Goal: Task Accomplishment & Management: Manage account settings

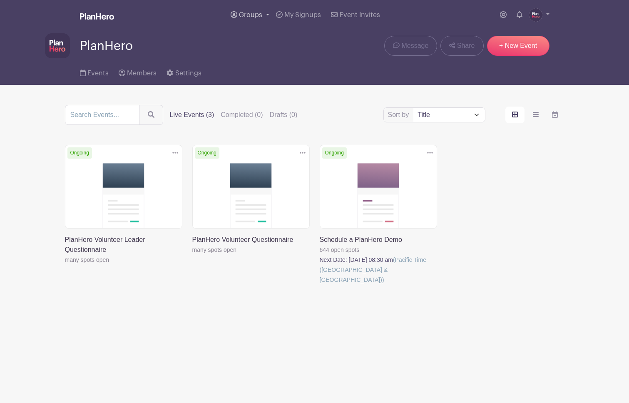
click at [254, 16] on span "Groups" at bounding box center [250, 15] width 23 height 7
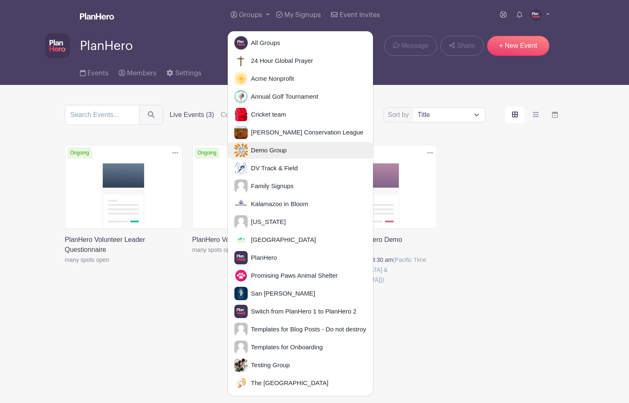
click at [268, 151] on span "Demo Group" at bounding box center [267, 151] width 39 height 10
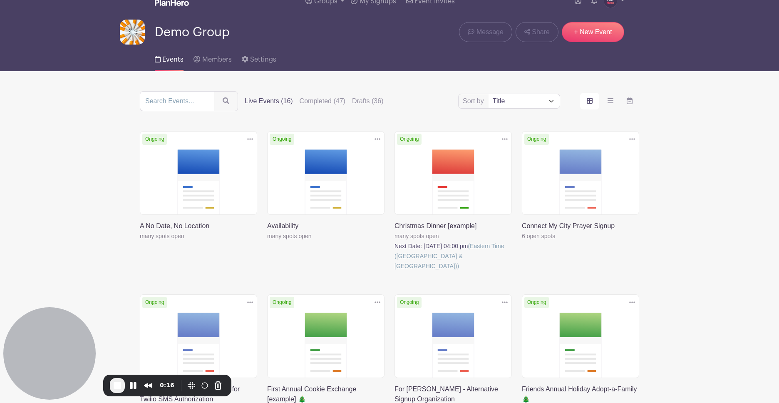
scroll to position [12, 0]
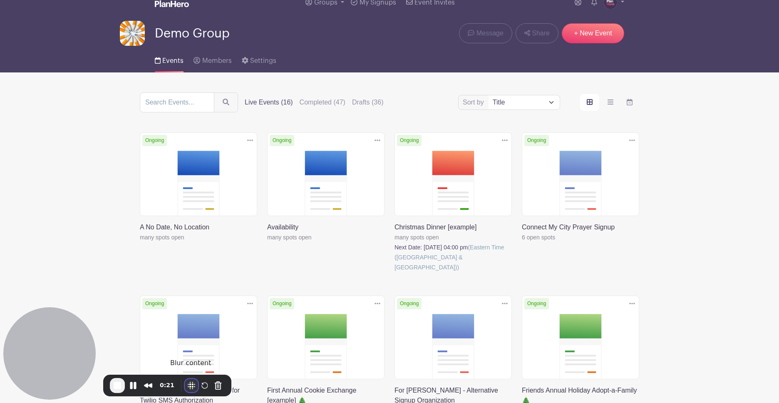
click at [192, 384] on button "Blur Content" at bounding box center [191, 385] width 13 height 13
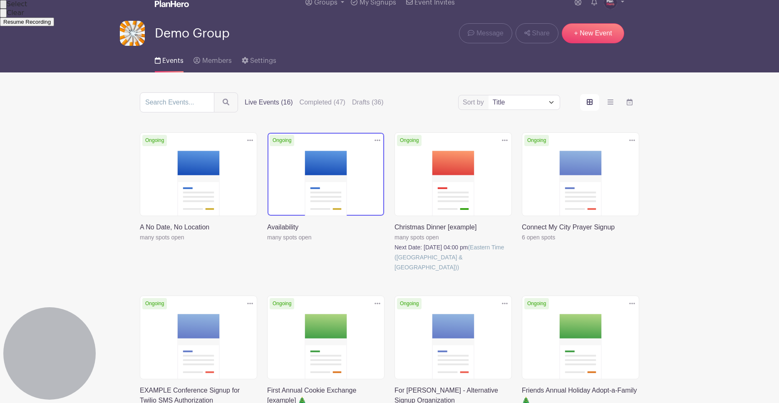
drag, startPoint x: 271, startPoint y: 132, endPoint x: 300, endPoint y: 169, distance: 47.1
click at [302, 169] on div at bounding box center [389, 201] width 779 height 403
click at [51, 25] on span "Resume Recording" at bounding box center [26, 22] width 47 height 6
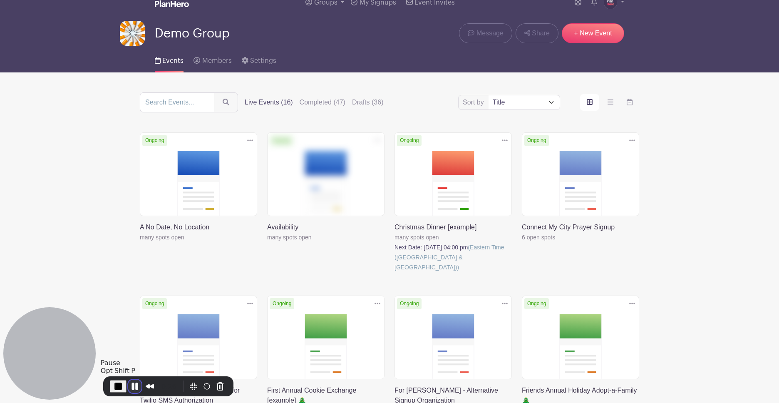
click at [133, 385] on button "Pause Recording" at bounding box center [134, 385] width 13 height 13
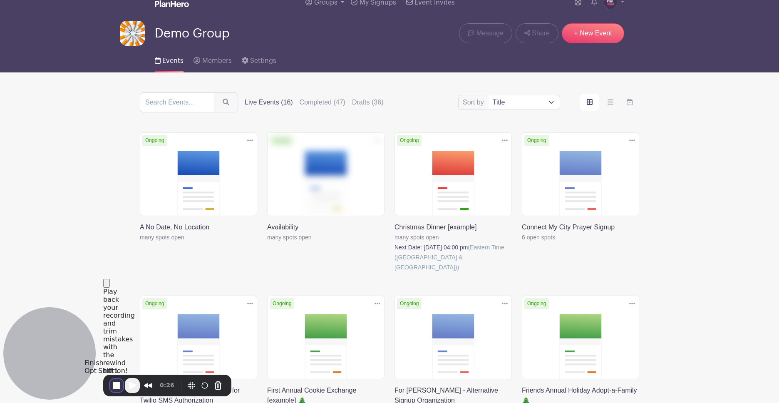
click at [114, 386] on button "End Recording" at bounding box center [116, 385] width 13 height 13
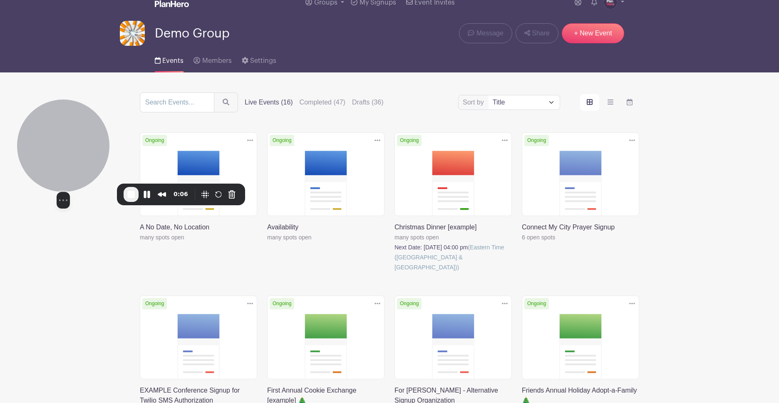
drag, startPoint x: 380, startPoint y: 136, endPoint x: 90, endPoint y: 140, distance: 290.4
click at [70, 142] on div at bounding box center [63, 145] width 92 height 92
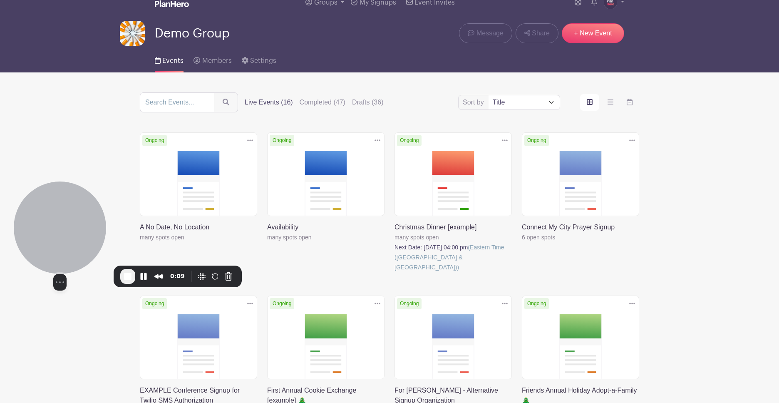
drag, startPoint x: 58, startPoint y: 141, endPoint x: 52, endPoint y: 216, distance: 75.5
click at [54, 222] on div at bounding box center [60, 227] width 92 height 92
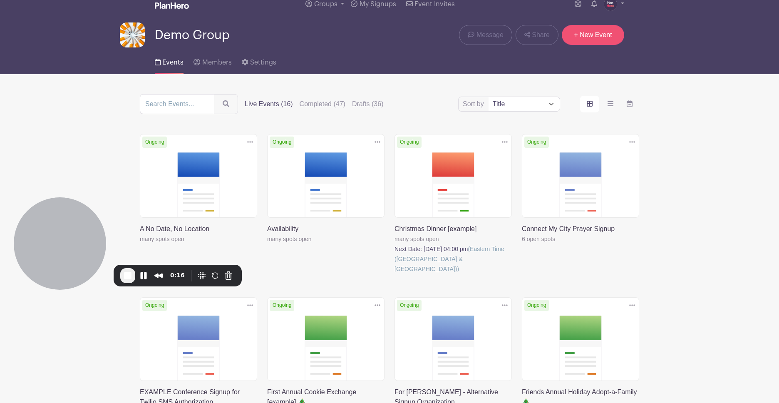
scroll to position [10, 0]
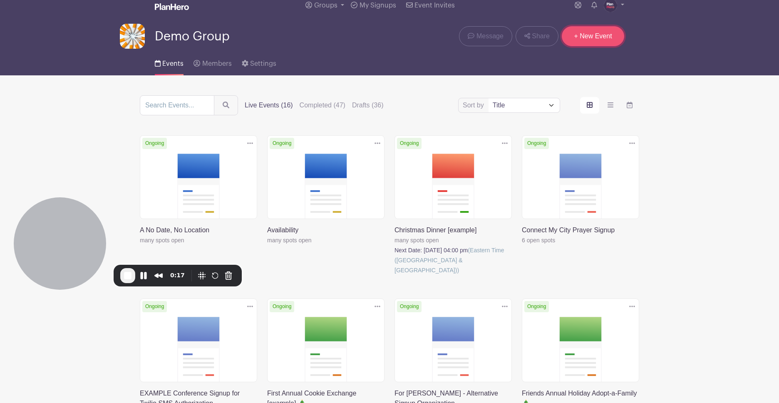
click at [594, 37] on link "+ New Event" at bounding box center [593, 36] width 62 height 20
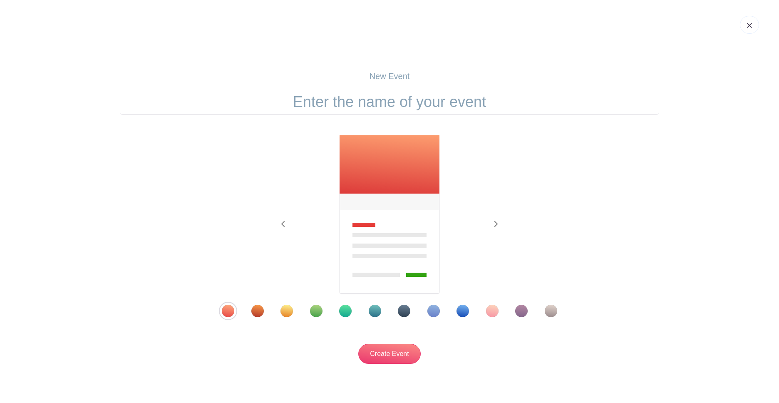
click at [429, 106] on input "text" at bounding box center [389, 102] width 539 height 26
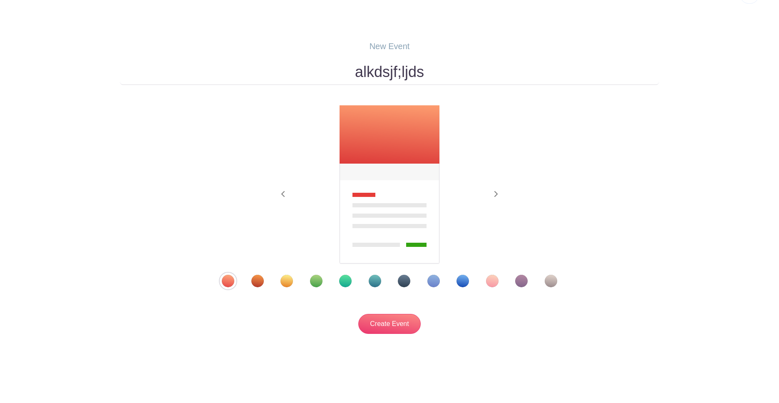
scroll to position [33, 0]
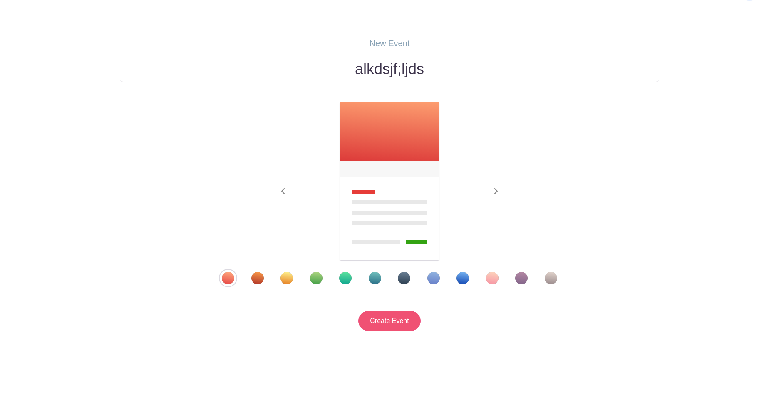
type input "alkdsjf;ljds"
click at [401, 314] on input "Create Event" at bounding box center [389, 321] width 62 height 20
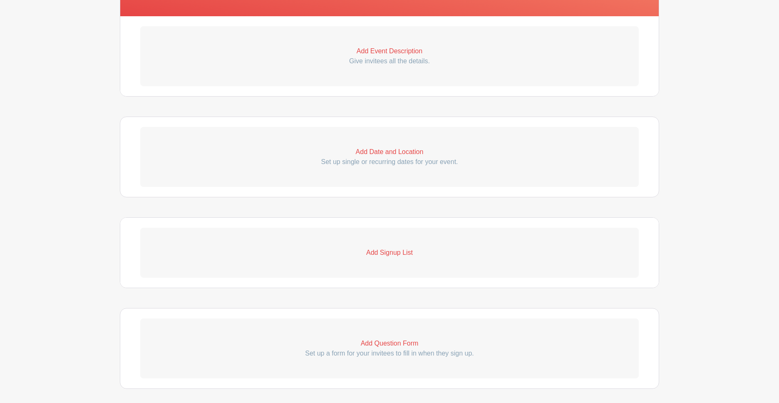
scroll to position [276, 0]
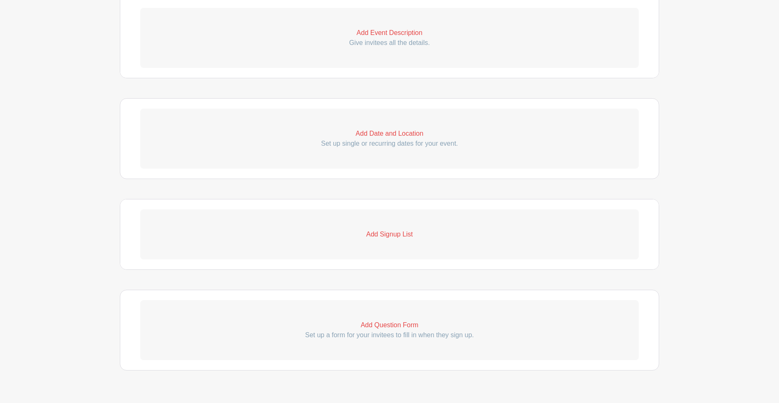
click at [366, 35] on p "Add Event Description" at bounding box center [389, 33] width 498 height 10
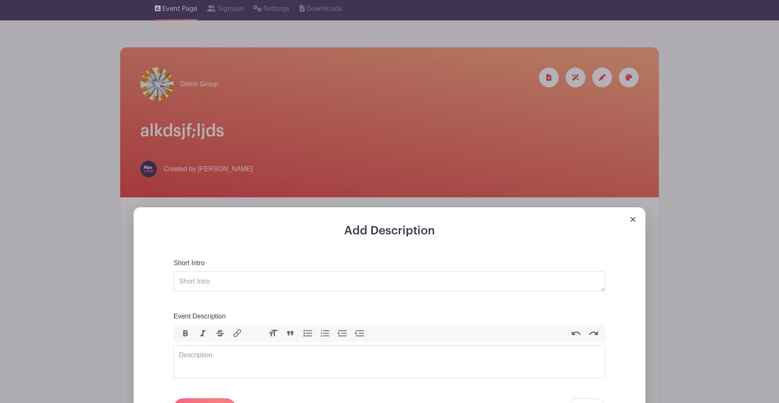
scroll to position [0, 0]
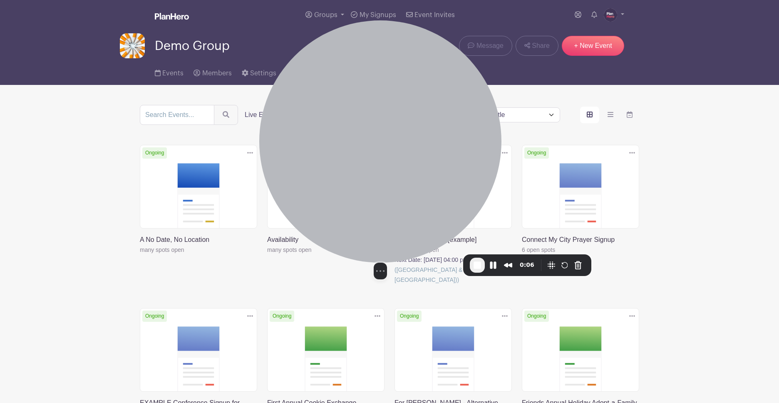
drag, startPoint x: 384, startPoint y: 116, endPoint x: 381, endPoint y: 95, distance: 21.4
click at [396, 97] on div at bounding box center [380, 141] width 242 height 242
click at [376, 266] on button "Resize small" at bounding box center [381, 271] width 10 height 10
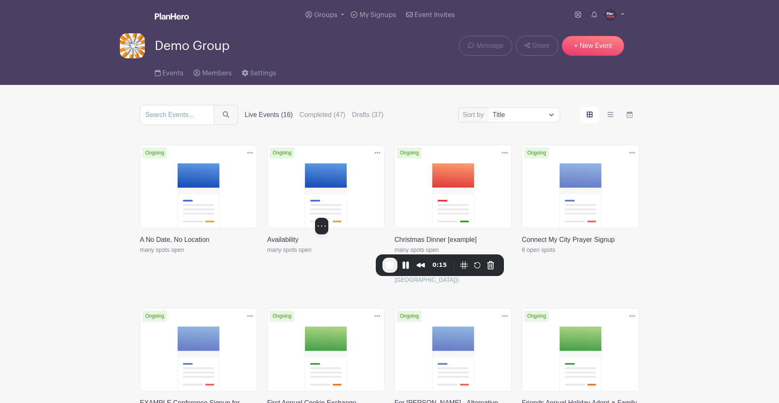
click at [313, 234] on div "Select video screen size" at bounding box center [321, 226] width 125 height 17
click at [318, 231] on button "Resize small" at bounding box center [323, 226] width 10 height 10
click at [328, 233] on button "Resize medium" at bounding box center [334, 225] width 13 height 13
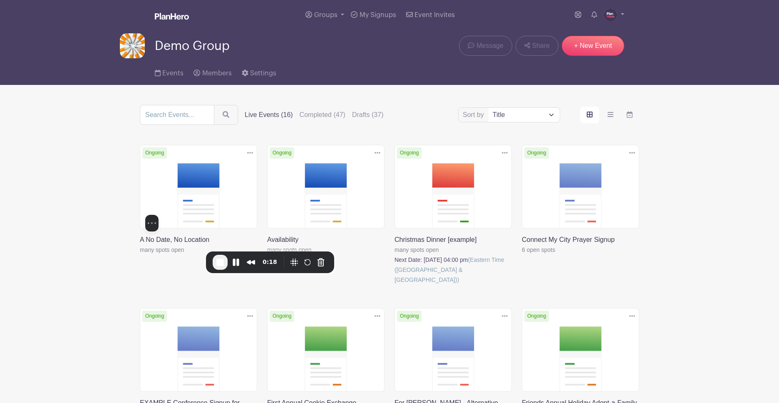
drag, startPoint x: 309, startPoint y: 197, endPoint x: 154, endPoint y: 198, distance: 154.8
click at [149, 196] on div at bounding box center [151, 183] width 125 height 64
click at [164, 230] on button "Resize medium" at bounding box center [164, 222] width 13 height 13
click at [158, 228] on button "Resize small" at bounding box center [153, 223] width 10 height 10
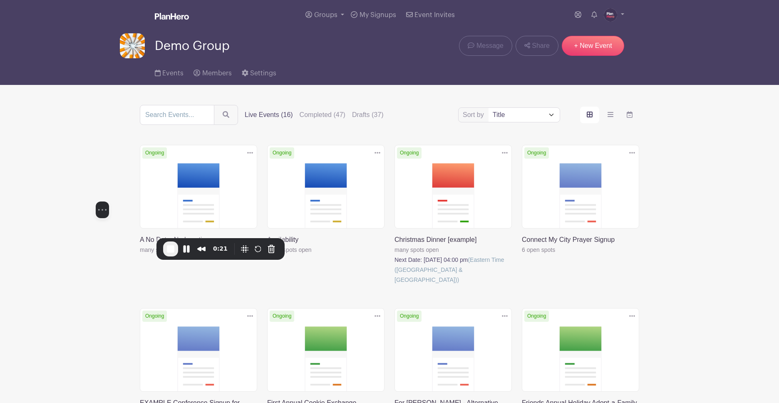
drag, startPoint x: 137, startPoint y: 227, endPoint x: 85, endPoint y: 213, distance: 53.8
click at [86, 201] on div at bounding box center [102, 169] width 125 height 64
click at [572, 10] on link at bounding box center [577, 15] width 13 height 17
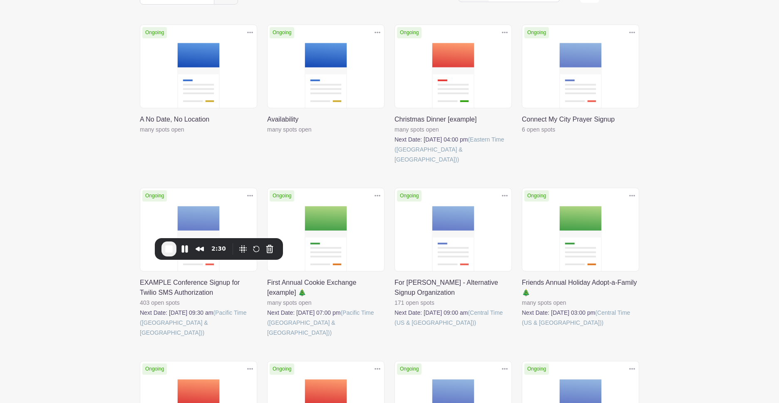
scroll to position [126, 0]
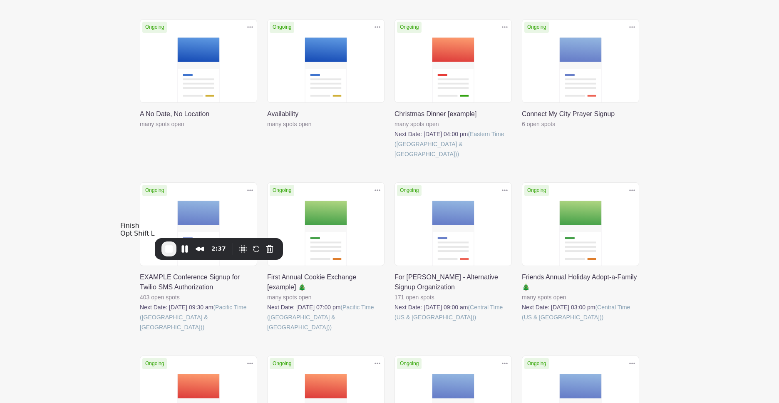
click at [164, 246] on span "End Recording" at bounding box center [169, 249] width 10 height 10
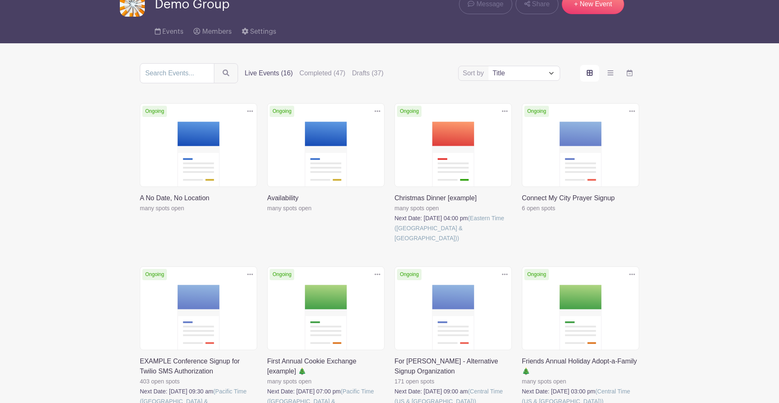
scroll to position [0, 0]
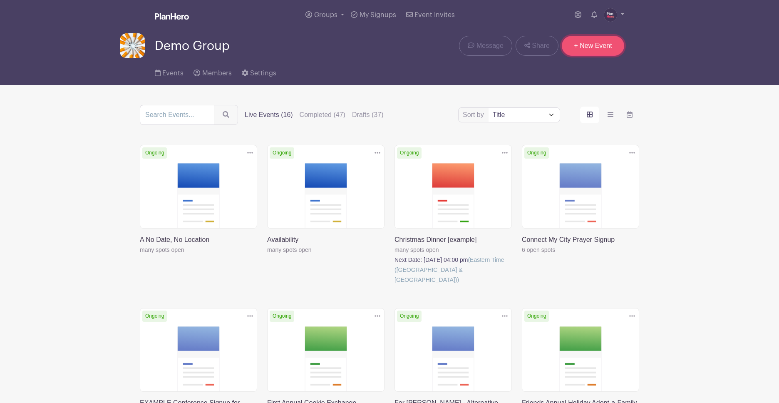
click at [592, 47] on link "+ New Event" at bounding box center [593, 46] width 62 height 20
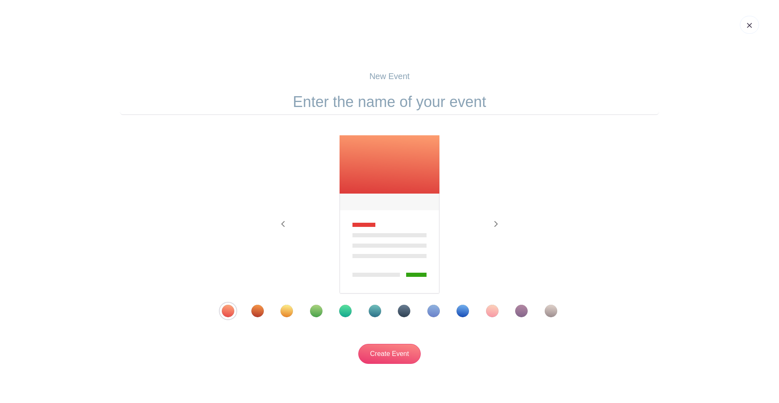
click at [419, 100] on input "text" at bounding box center [389, 102] width 539 height 26
type input "new"
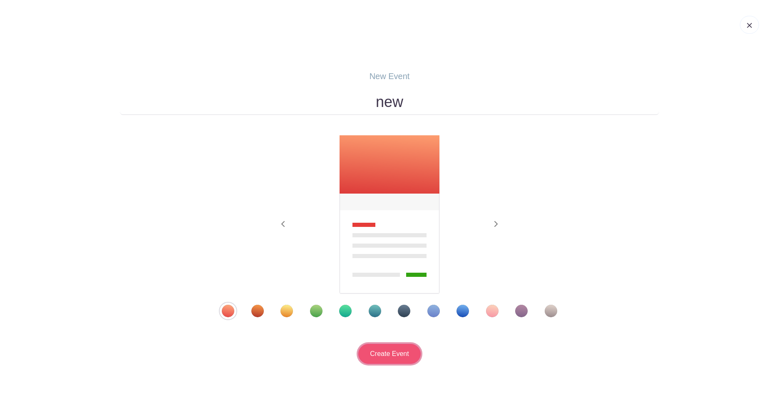
click at [375, 354] on input "Create Event" at bounding box center [389, 354] width 62 height 20
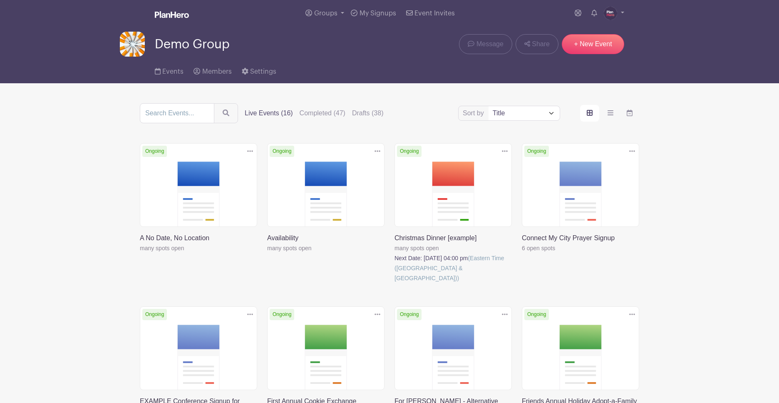
scroll to position [1, 0]
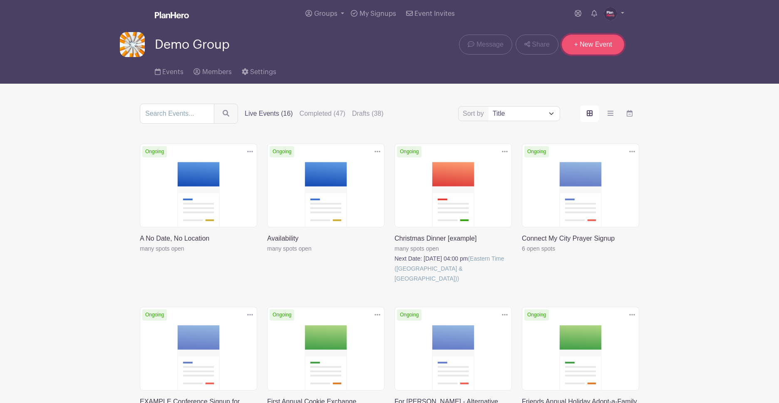
click at [587, 44] on link "+ New Event" at bounding box center [593, 45] width 62 height 20
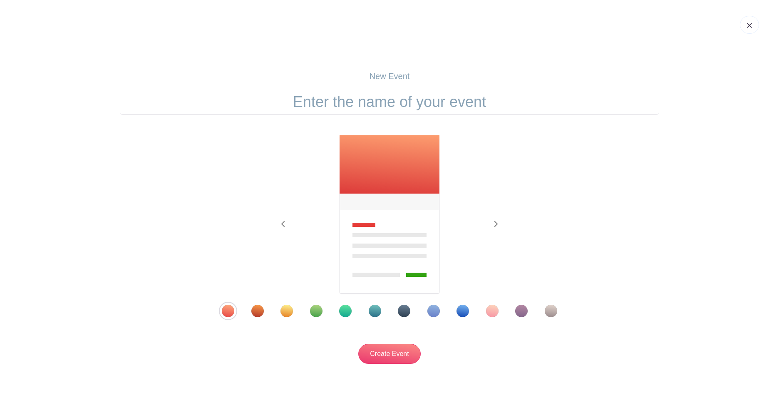
click at [519, 104] on input "text" at bounding box center [389, 102] width 539 height 26
type input "New"
click at [342, 312] on div "Template 5" at bounding box center [345, 311] width 12 height 12
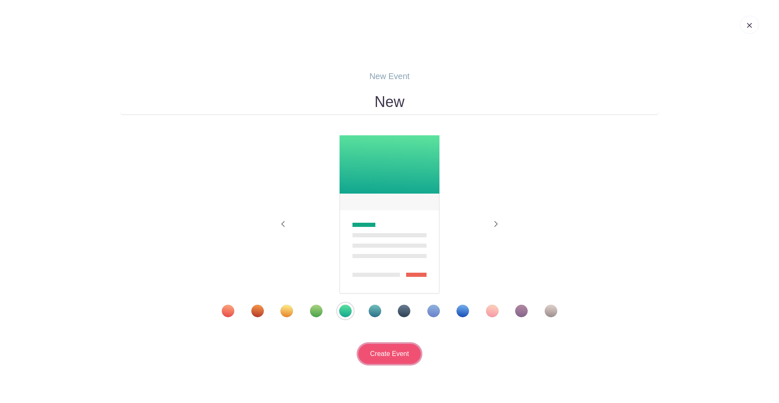
click at [404, 352] on input "Create Event" at bounding box center [389, 354] width 62 height 20
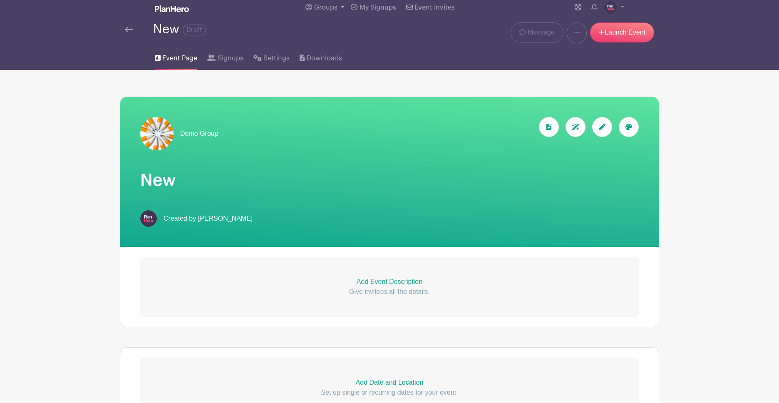
scroll to position [29, 0]
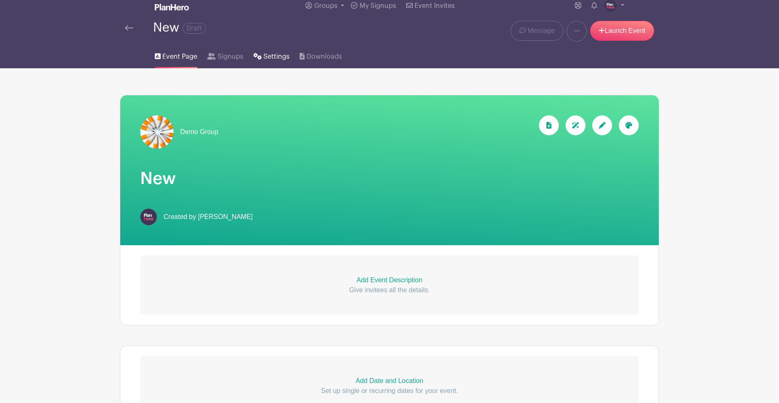
click at [273, 60] on span "Settings" at bounding box center [276, 57] width 26 height 10
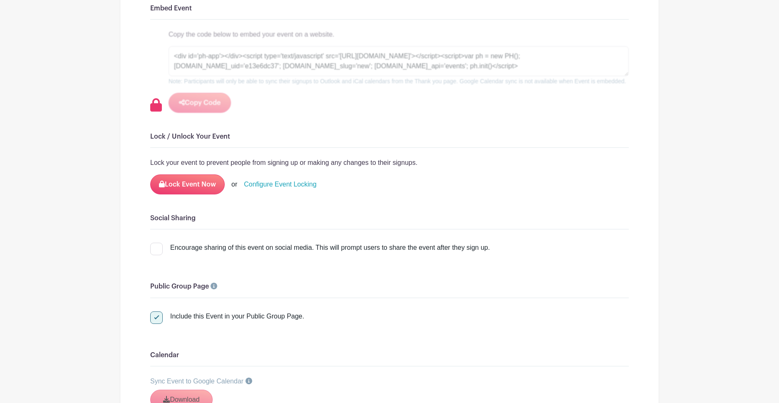
scroll to position [760, 0]
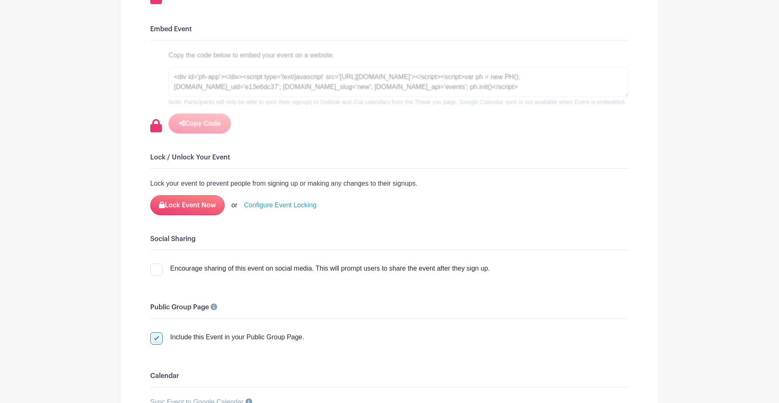
click at [273, 206] on link "Configure Event Locking" at bounding box center [280, 205] width 72 height 10
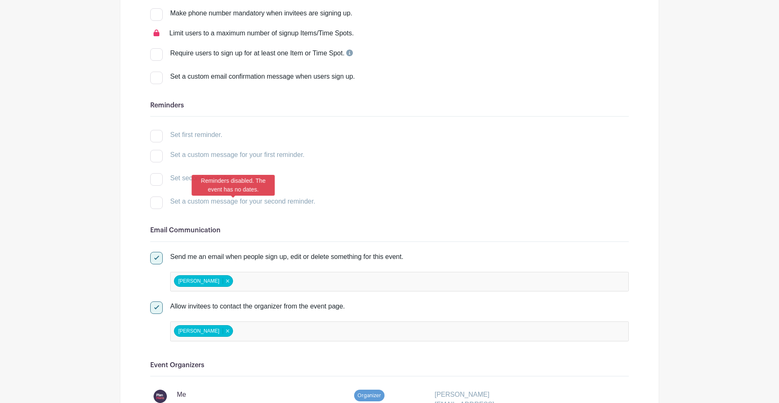
scroll to position [0, 0]
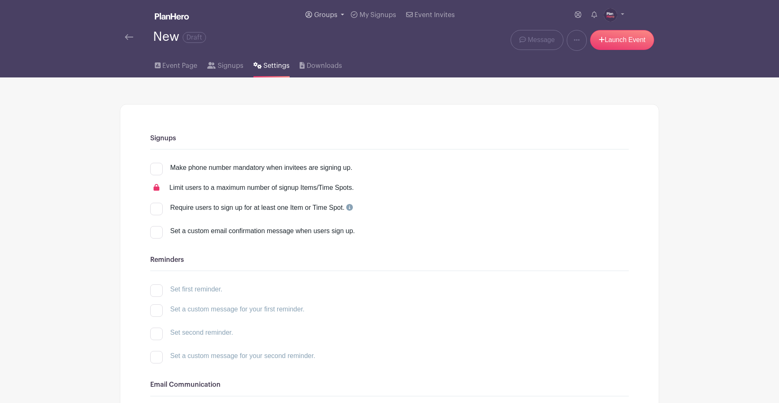
click at [323, 15] on span "Groups" at bounding box center [325, 15] width 23 height 7
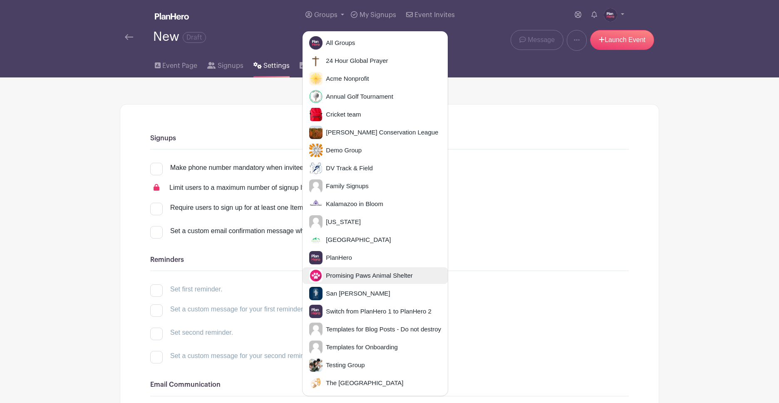
click at [330, 271] on span "Promising Paws Animal Shelter" at bounding box center [367, 276] width 90 height 10
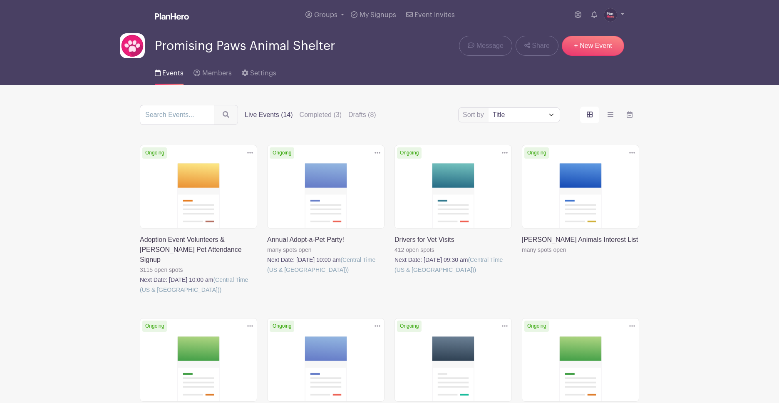
click at [267, 275] on link at bounding box center [267, 275] width 0 height 0
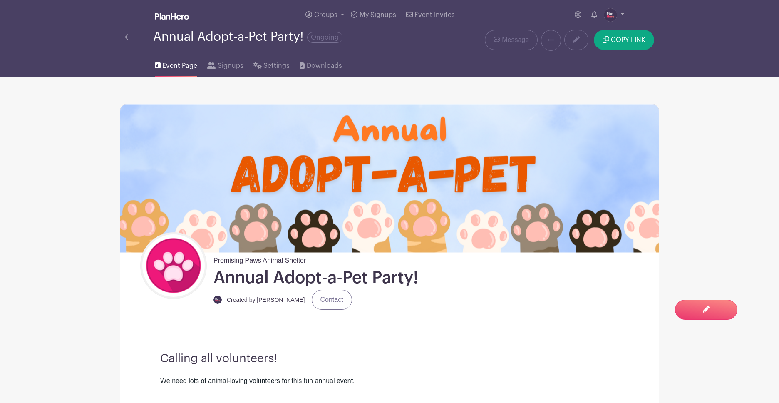
click at [130, 38] on img at bounding box center [129, 37] width 8 height 6
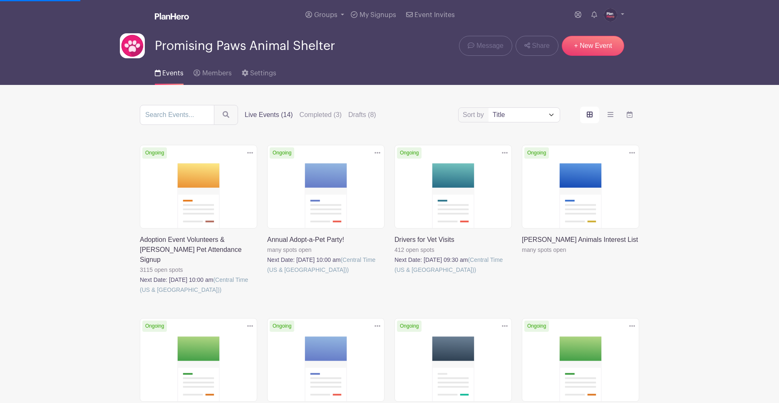
click at [140, 295] on link at bounding box center [140, 295] width 0 height 0
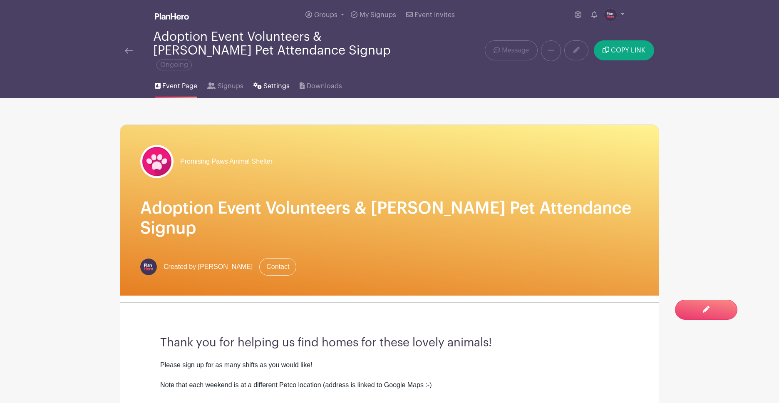
click at [269, 81] on span "Settings" at bounding box center [276, 86] width 26 height 10
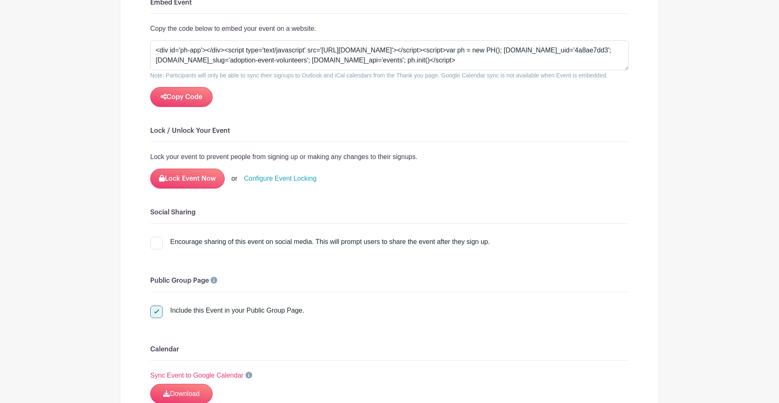
scroll to position [989, 0]
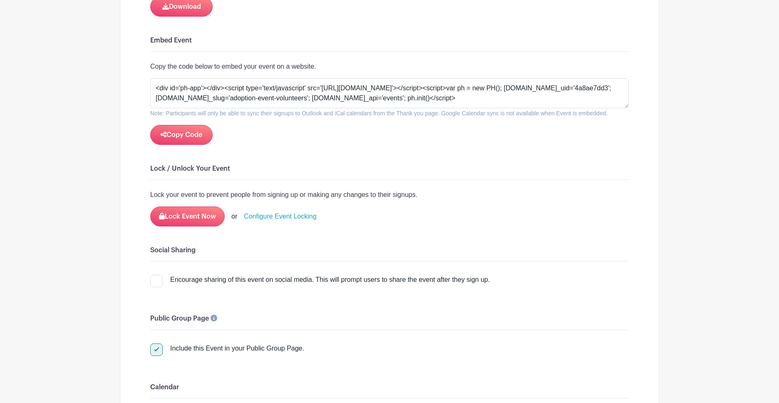
click at [282, 211] on link "Configure Event Locking" at bounding box center [280, 216] width 72 height 10
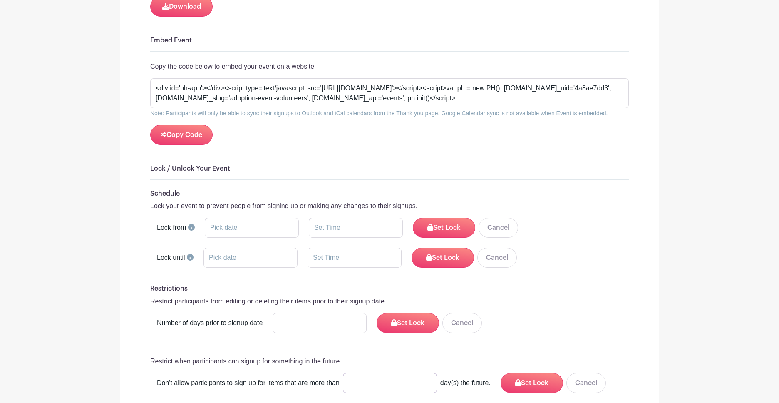
click at [360, 373] on input "number" at bounding box center [390, 383] width 94 height 20
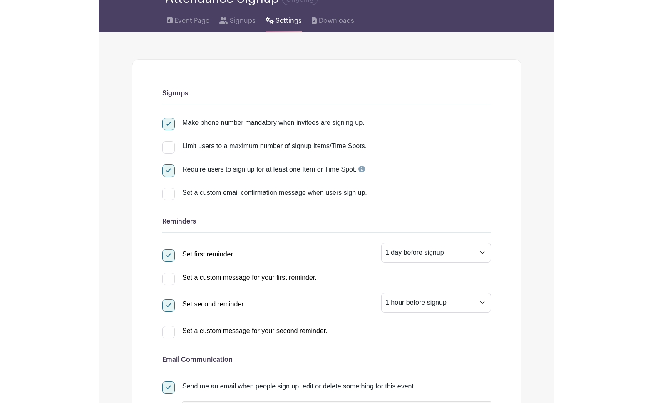
scroll to position [0, 0]
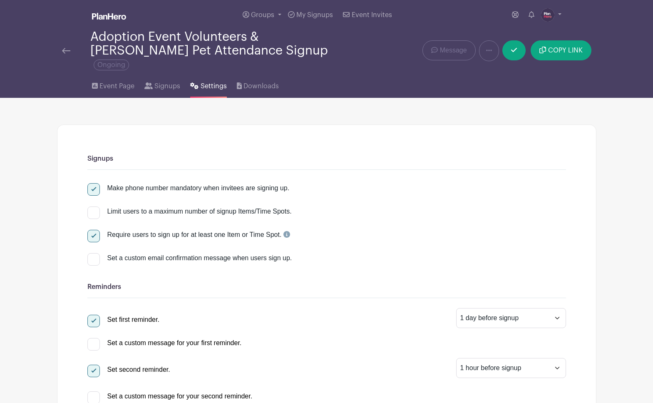
click at [63, 48] on img at bounding box center [66, 51] width 8 height 6
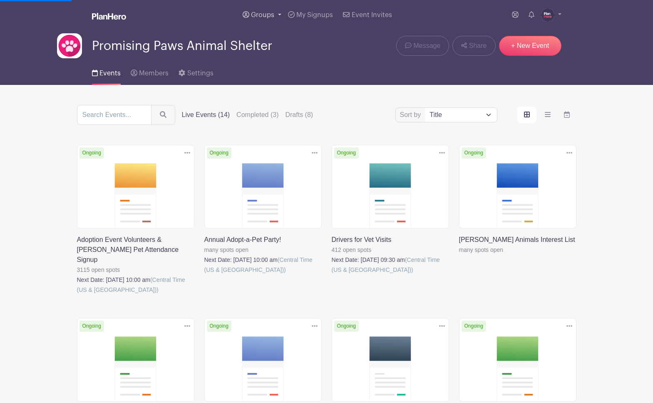
click at [262, 15] on span "Groups" at bounding box center [262, 15] width 23 height 7
click at [261, 12] on span "Groups" at bounding box center [262, 15] width 23 height 7
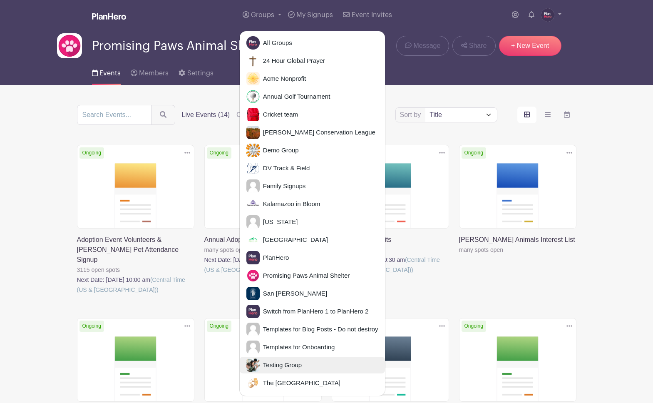
click at [271, 360] on span "Testing Group" at bounding box center [281, 365] width 42 height 10
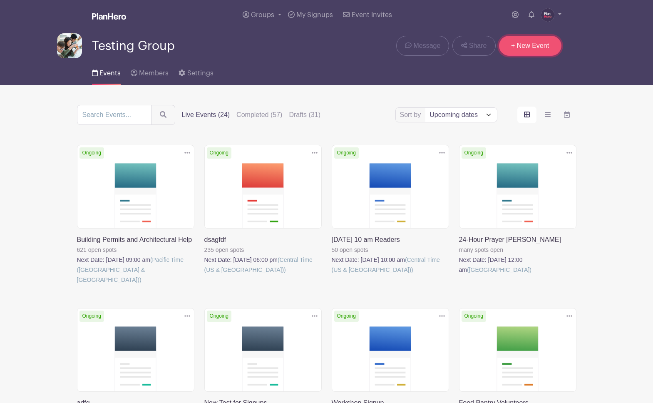
click at [532, 47] on link "+ New Event" at bounding box center [530, 46] width 62 height 20
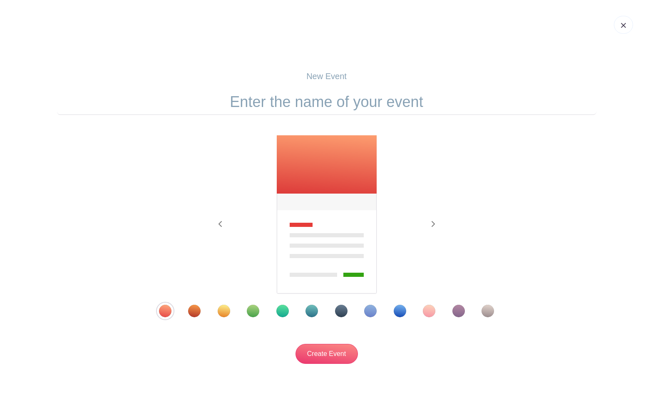
click at [336, 102] on input "text" at bounding box center [326, 102] width 539 height 26
type input "Weekly Leads Signup"
click at [313, 314] on div "Template 6" at bounding box center [311, 311] width 12 height 12
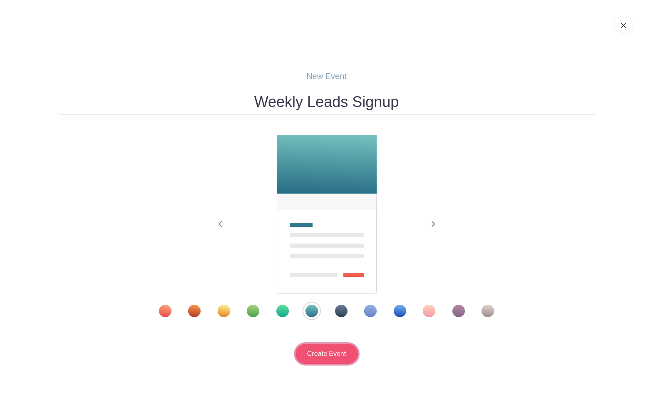
click at [320, 352] on input "Create Event" at bounding box center [326, 354] width 62 height 20
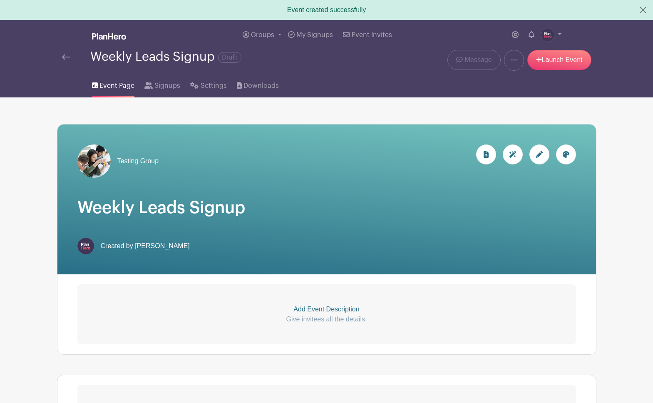
click at [534, 154] on div at bounding box center [539, 154] width 20 height 20
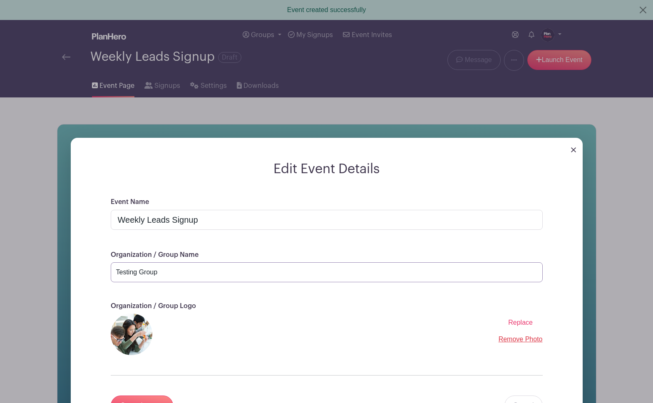
drag, startPoint x: 155, startPoint y: 274, endPoint x: 98, endPoint y: 269, distance: 56.8
click at [98, 269] on div "Event Name Weekly Leads Signup Organization / Group Name Testing Group Organiza…" at bounding box center [327, 316] width 472 height 238
drag, startPoint x: 213, startPoint y: 221, endPoint x: 102, endPoint y: 219, distance: 111.5
click at [101, 220] on div "Event Name Weekly Leads Signup Organization / Group Name Testing Group Organiza…" at bounding box center [327, 316] width 472 height 238
type input "W"
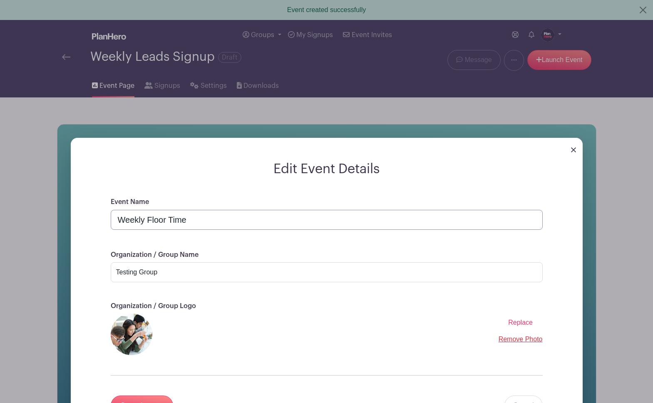
type input "Weekly Floor Time"
drag, startPoint x: 147, startPoint y: 273, endPoint x: 91, endPoint y: 272, distance: 55.8
click at [91, 272] on div "Event Name Weekly Floor Time Organization / Group Name Testing Group Organizati…" at bounding box center [327, 316] width 472 height 238
type input "Rasmussen Real Estate Group"
click at [512, 323] on span "Replace" at bounding box center [520, 322] width 25 height 7
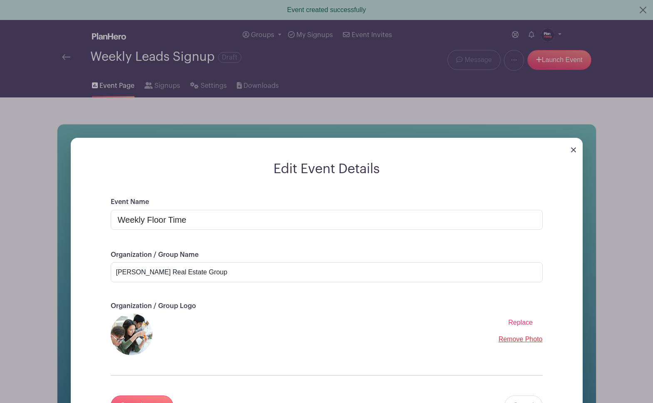
click at [0, 0] on input "Replace" at bounding box center [0, 0] width 0 height 0
click at [518, 324] on span "Replace" at bounding box center [520, 322] width 25 height 7
click at [0, 0] on input "Replace" at bounding box center [0, 0] width 0 height 0
click at [518, 324] on span "Replace" at bounding box center [520, 322] width 25 height 7
click at [0, 0] on input "Replace" at bounding box center [0, 0] width 0 height 0
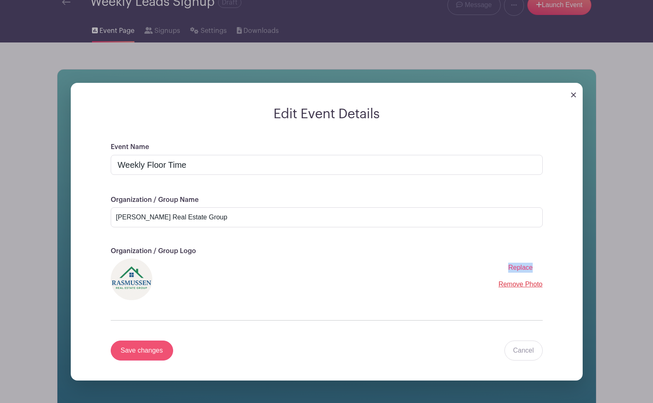
scroll to position [63, 0]
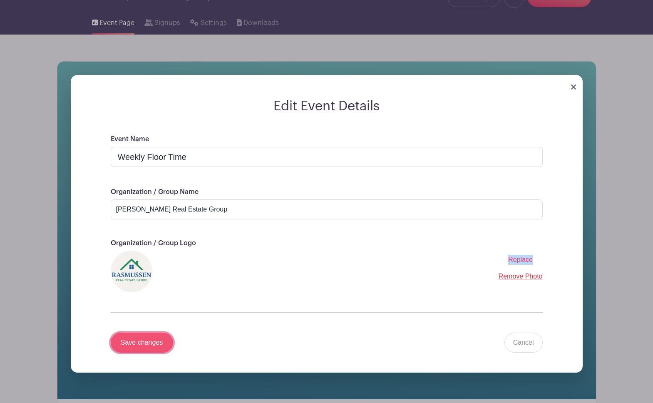
click at [136, 344] on input "Save changes" at bounding box center [142, 342] width 62 height 20
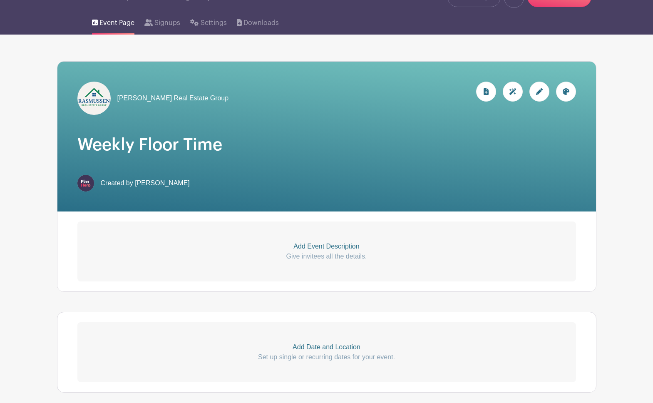
click at [353, 248] on p "Add Event Description" at bounding box center [326, 246] width 498 height 10
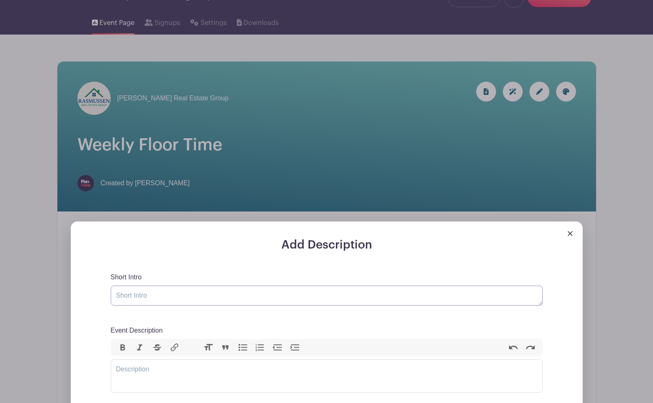
click at [254, 291] on textarea "Short Intro" at bounding box center [327, 295] width 432 height 20
type textarea "Y"
drag, startPoint x: 188, startPoint y: 294, endPoint x: 230, endPoint y: 295, distance: 42.4
click at [230, 295] on textarea "Sign up for your weekly floor time" at bounding box center [327, 295] width 432 height 20
type textarea "Sign up for your weekly lead choices"
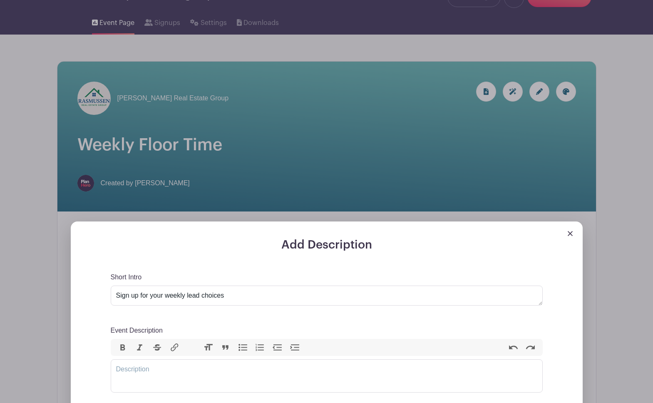
click at [265, 359] on div "Event Description Bold Italic Strikethrough Link Heading Quote Code Bullets Num…" at bounding box center [327, 358] width 432 height 67
click at [240, 367] on trix-editor "Event Description" at bounding box center [327, 375] width 432 height 33
type trix-editor "<div>W</div>"
type trix-editor "<div>E</div>"
drag, startPoint x: 292, startPoint y: 370, endPoint x: 105, endPoint y: 370, distance: 187.2
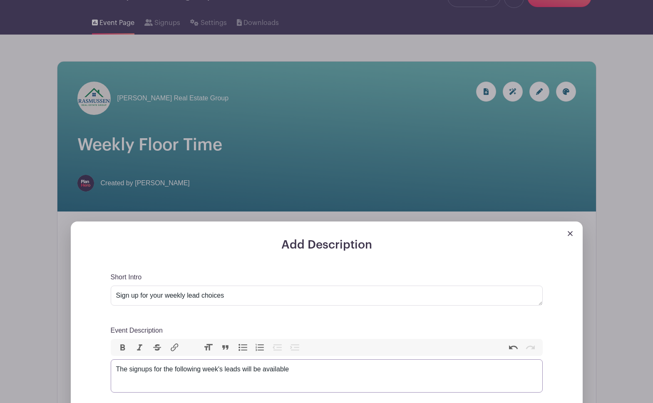
click at [105, 370] on div "Add Description Short Intro Sign up for your weekly lead choices Event Descript…" at bounding box center [327, 383] width 472 height 290
drag, startPoint x: 322, startPoint y: 371, endPoint x: 110, endPoint y: 365, distance: 211.8
click at [110, 365] on div "Add Description Short Intro Sign up for your weekly lead choices Event Descript…" at bounding box center [327, 383] width 472 height 290
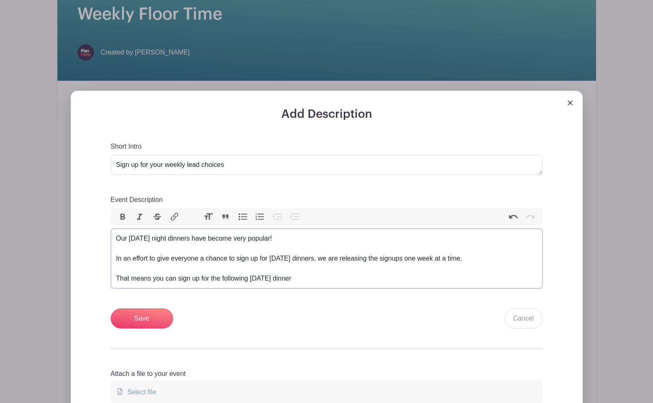
scroll to position [194, 0]
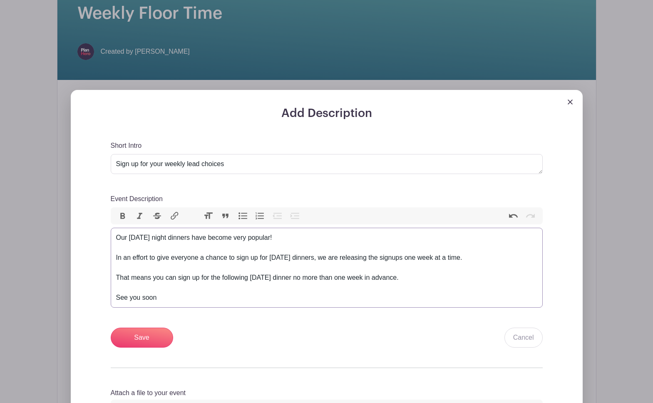
type trix-editor "<div>Our Thursday night dinners have become very popular!<br><br>In an effort t…"
click at [147, 343] on input "Save" at bounding box center [142, 337] width 62 height 20
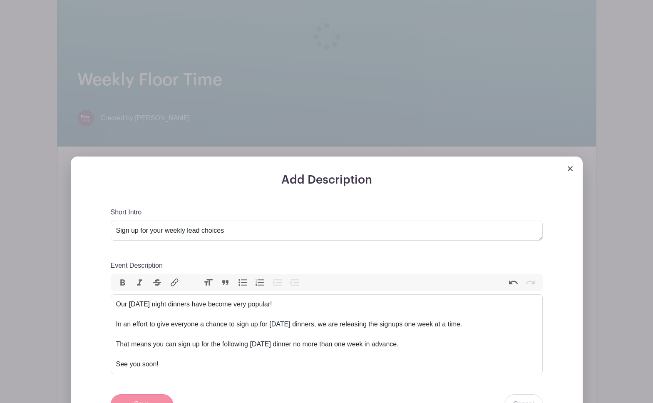
scroll to position [261, 0]
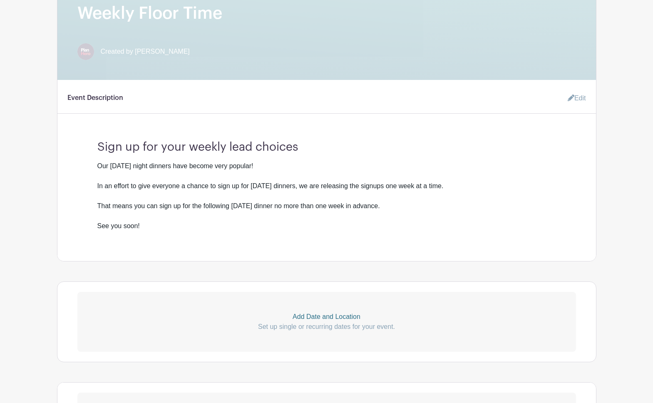
click at [318, 317] on p "Add Date and Location" at bounding box center [326, 317] width 498 height 10
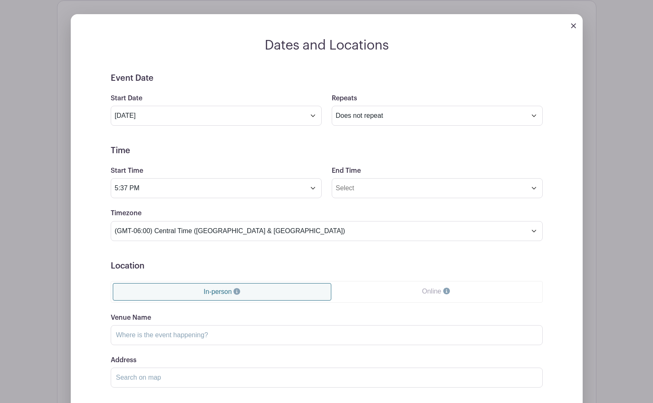
scroll to position [557, 0]
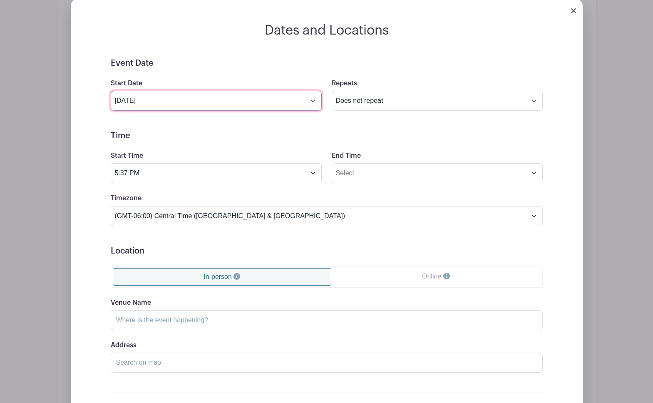
click at [313, 104] on input "Sep 9 2025" at bounding box center [216, 101] width 211 height 20
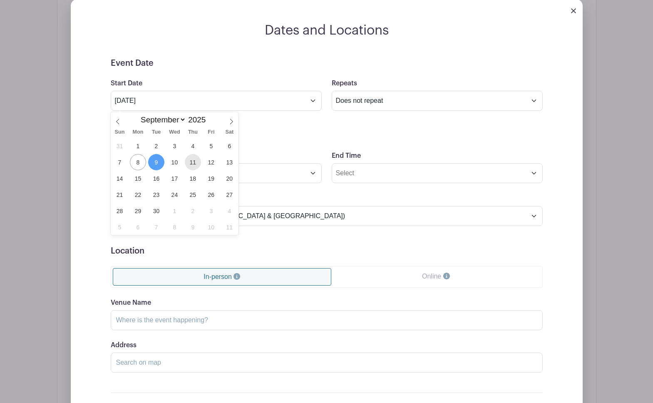
click at [194, 166] on span "11" at bounding box center [193, 162] width 16 height 16
type input "Sep 11 2025"
type input "Oct 11 2025"
select select "9"
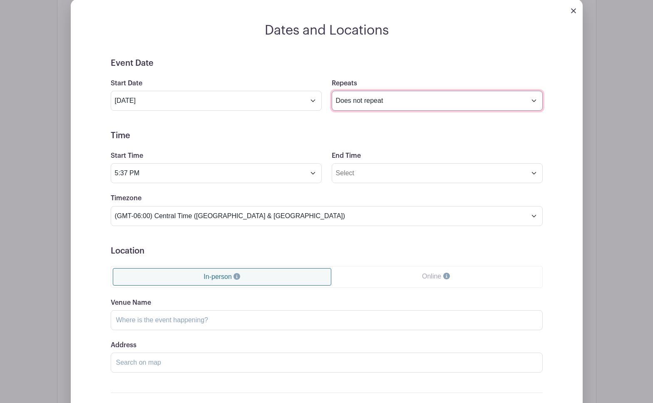
click at [362, 105] on select "Does not repeat Daily Weekly Monthly on day 11 Monthly on the second Thursday O…" at bounding box center [437, 101] width 211 height 20
select select "weekly"
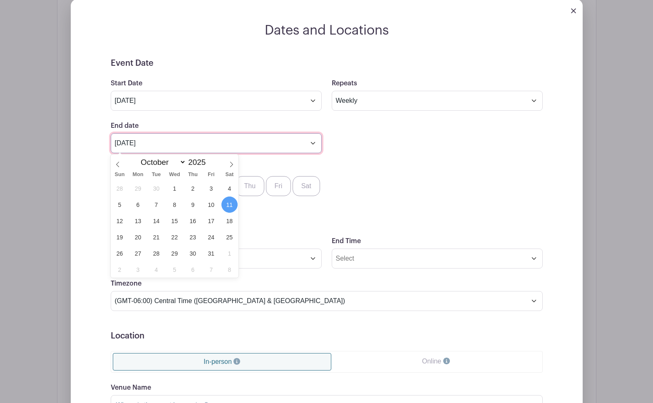
click at [299, 144] on input "Oct 11 2025" at bounding box center [216, 143] width 211 height 20
click at [233, 164] on icon at bounding box center [231, 164] width 6 height 6
select select "11"
click at [233, 164] on icon at bounding box center [231, 164] width 6 height 6
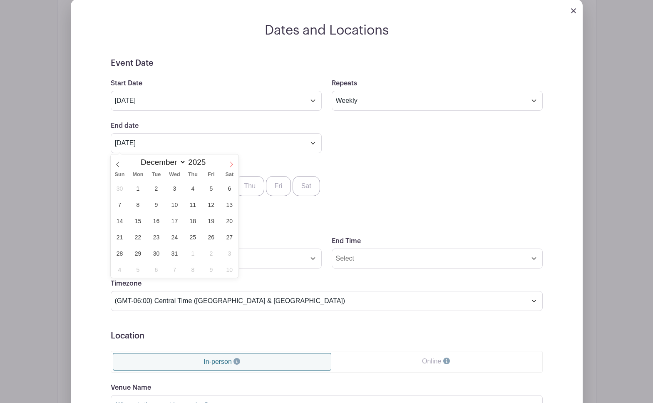
type input "2026"
click at [233, 164] on icon at bounding box center [231, 164] width 6 height 6
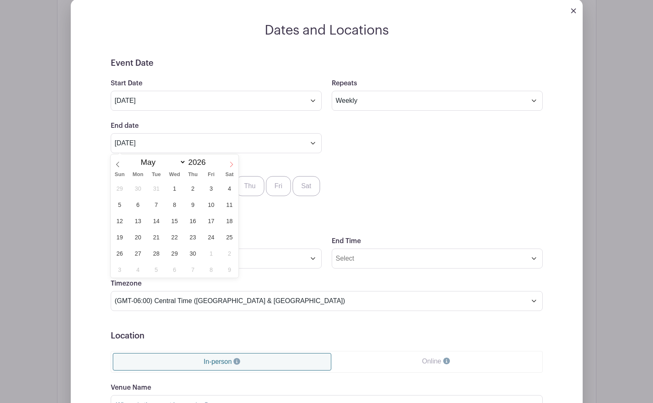
click at [233, 164] on icon at bounding box center [231, 164] width 6 height 6
click at [117, 162] on icon at bounding box center [117, 163] width 3 height 5
select select "5"
click at [236, 203] on span "13" at bounding box center [229, 204] width 16 height 16
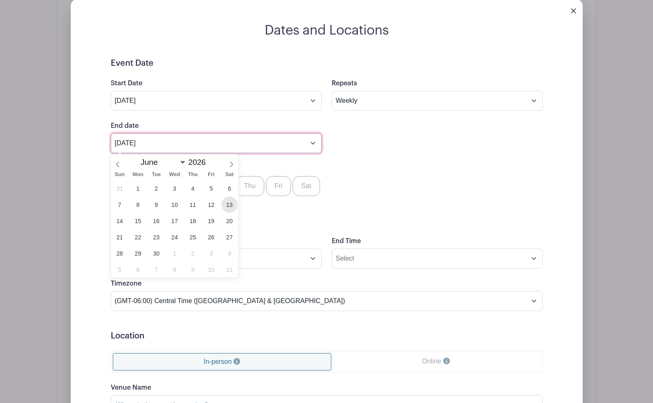
type input "Jun 13 2026"
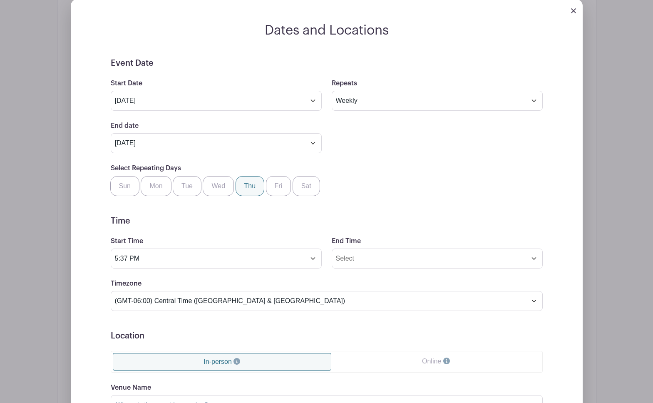
click at [247, 194] on label "Thu" at bounding box center [249, 186] width 29 height 20
click at [241, 181] on input "Thu" at bounding box center [238, 178] width 5 height 5
checkbox input "true"
click at [272, 259] on input "5:37 PM" at bounding box center [216, 258] width 211 height 20
drag, startPoint x: 175, startPoint y: 292, endPoint x: 128, endPoint y: 277, distance: 49.3
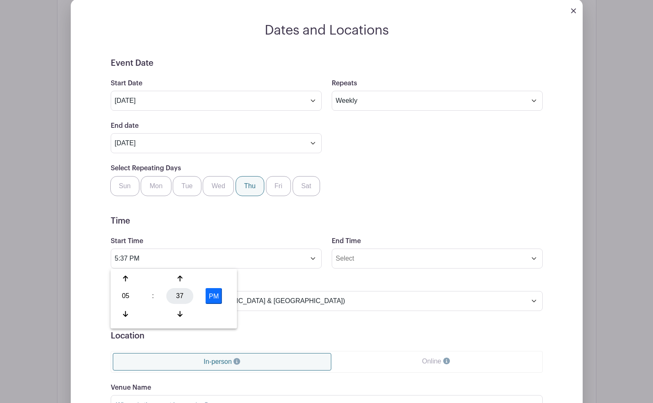
click at [175, 292] on div "37" at bounding box center [179, 296] width 27 height 16
click at [123, 275] on div "00" at bounding box center [126, 278] width 28 height 16
click at [126, 277] on icon at bounding box center [125, 278] width 5 height 6
type input "6:00 PM"
click at [355, 260] on input "End Time" at bounding box center [437, 258] width 211 height 20
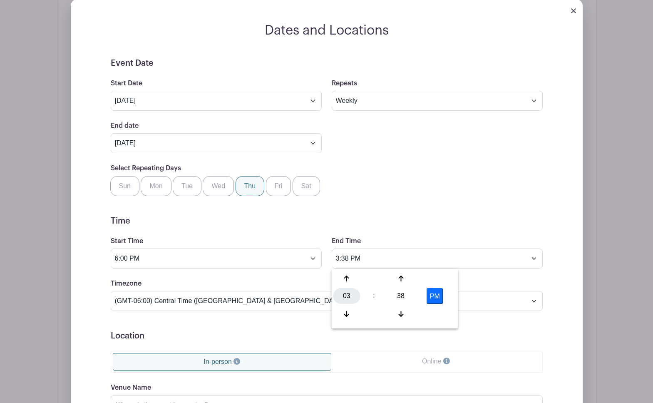
click at [347, 294] on div "03" at bounding box center [346, 296] width 27 height 16
drag, startPoint x: 347, startPoint y: 312, endPoint x: 353, endPoint y: 310, distance: 5.7
click at [347, 312] on div "08" at bounding box center [347, 314] width 28 height 16
drag, startPoint x: 395, startPoint y: 294, endPoint x: 357, endPoint y: 284, distance: 40.0
click at [392, 294] on div "38" at bounding box center [400, 296] width 27 height 16
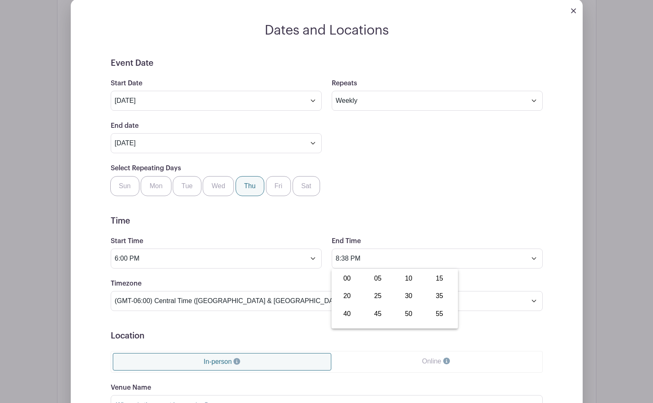
click at [357, 283] on div "00" at bounding box center [347, 278] width 28 height 16
type input "8:00 PM"
click at [413, 225] on h5 "Time" at bounding box center [327, 221] width 432 height 10
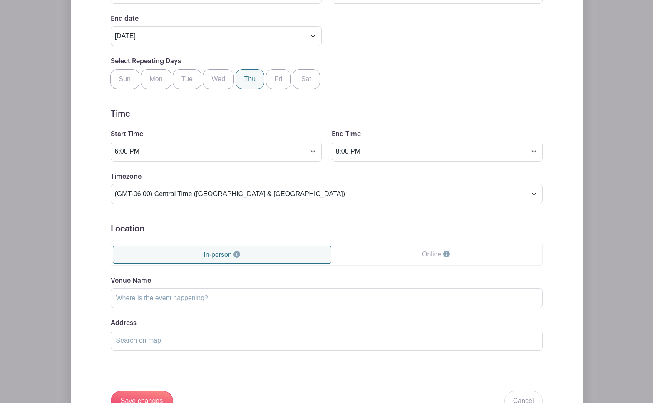
scroll to position [669, 0]
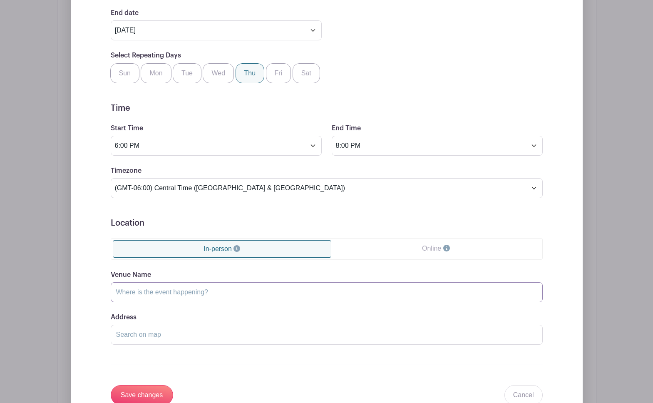
click at [213, 287] on input "Venue Name" at bounding box center [327, 292] width 432 height 20
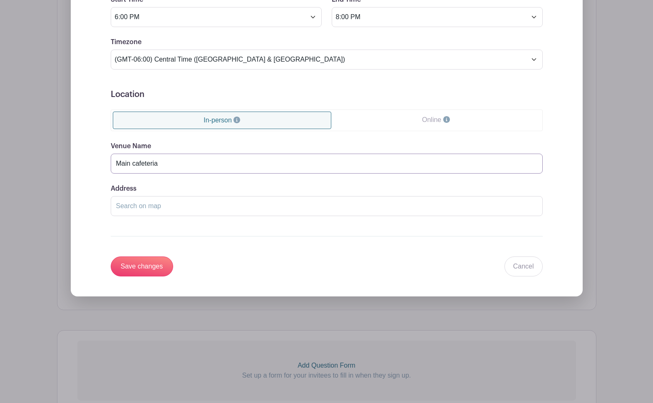
scroll to position [806, 0]
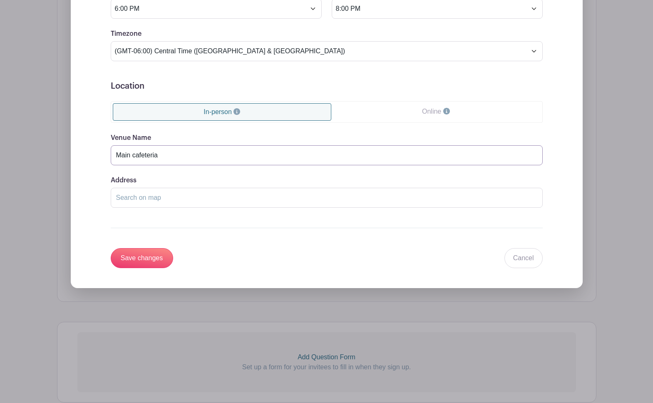
type input "Main cafeteria"
click at [153, 201] on input "Address" at bounding box center [327, 198] width 432 height 20
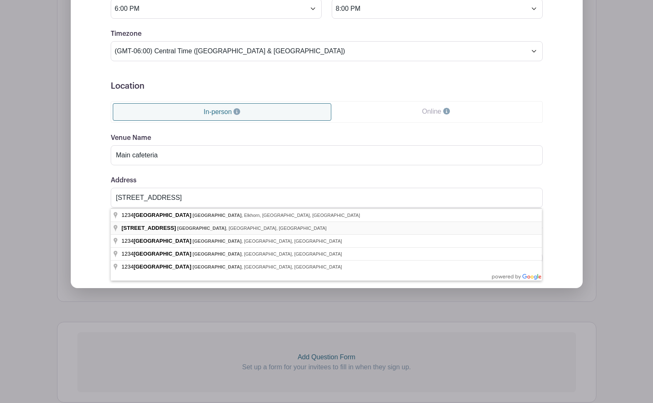
type input "1234 Maple Street, Omaha, NE, USA"
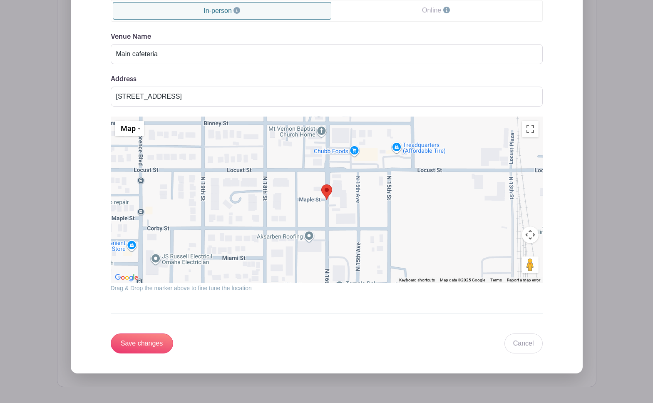
scroll to position [908, 0]
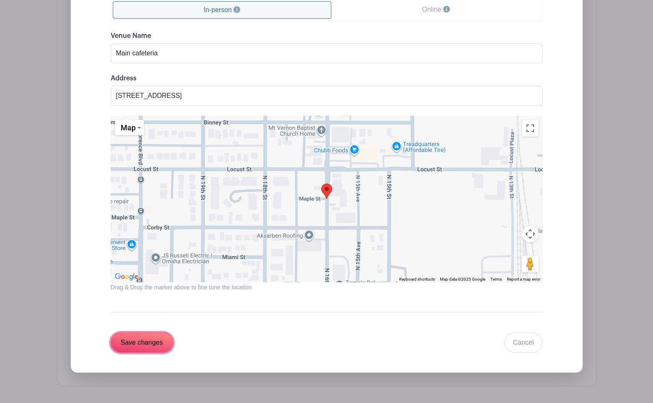
click at [148, 339] on input "Save changes" at bounding box center [142, 342] width 62 height 20
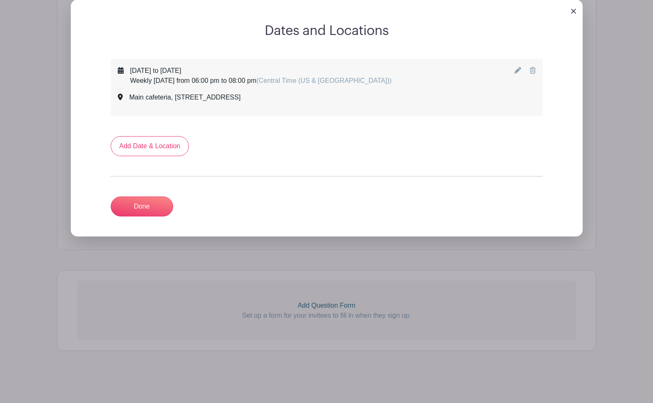
scroll to position [490, 0]
click at [142, 204] on link "Done" at bounding box center [142, 206] width 62 height 20
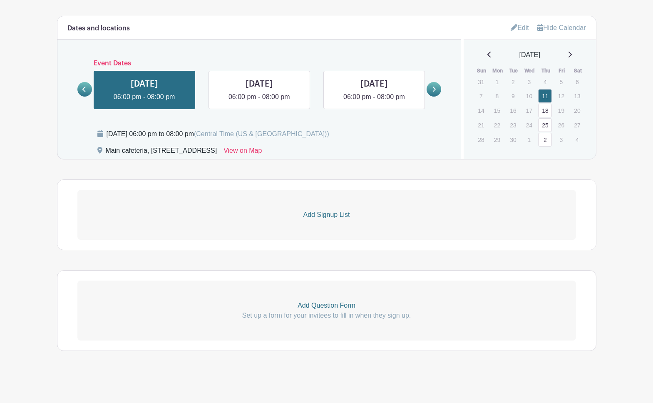
click at [323, 216] on p "Add Signup List" at bounding box center [326, 215] width 498 height 10
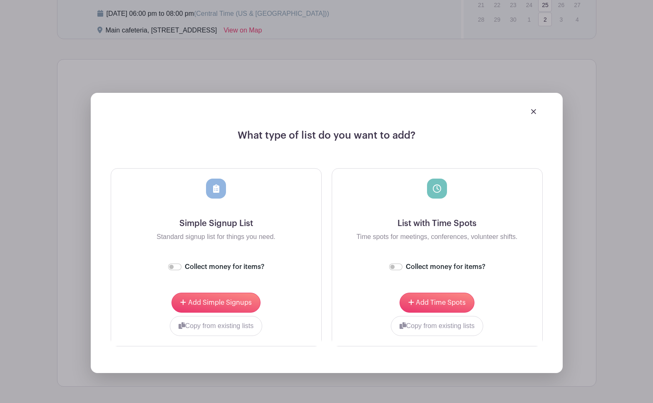
scroll to position [581, 0]
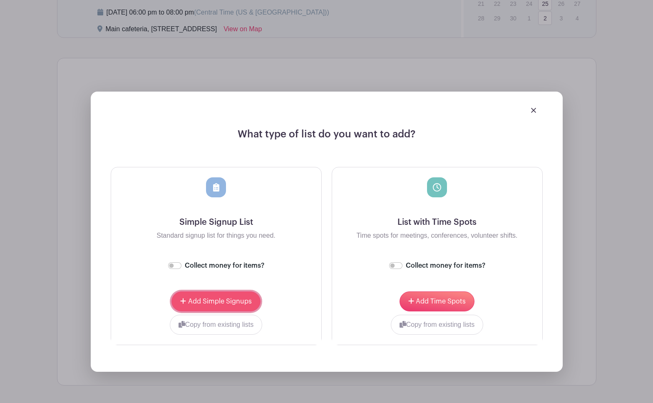
click at [231, 298] on button "Add Simple Signups" at bounding box center [215, 301] width 89 height 20
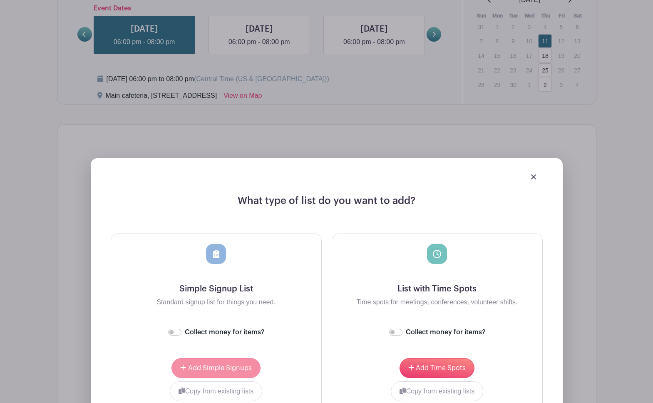
scroll to position [648, 0]
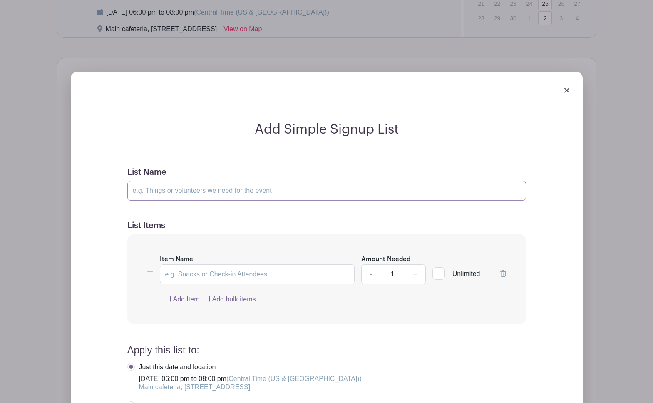
click at [196, 190] on input "List Name" at bounding box center [326, 191] width 399 height 20
type input "[DATE] Night Dinner Signup"
click at [218, 280] on input "Item Name" at bounding box center [257, 274] width 195 height 20
type input "I / we will be there!"
click at [389, 274] on input "1" at bounding box center [392, 274] width 25 height 20
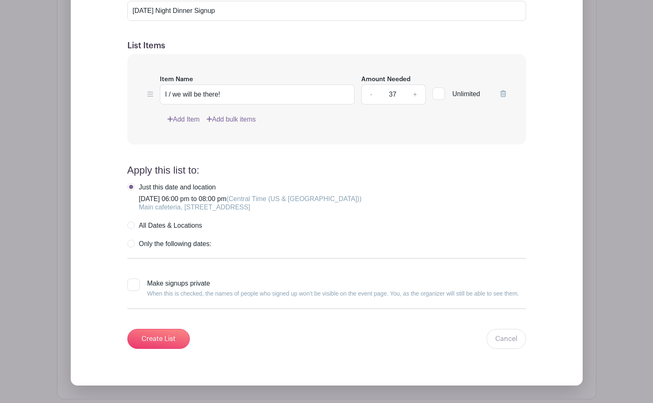
scroll to position [854, 0]
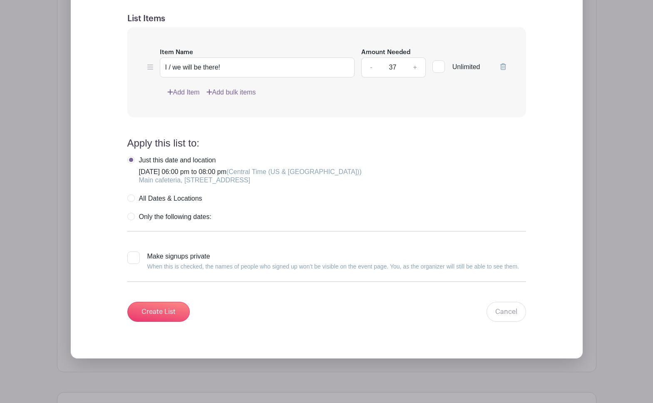
type input "37"
click at [134, 198] on label "All Dates & Locations" at bounding box center [164, 198] width 75 height 8
radio input "true"
click at [142, 308] on input "Create List" at bounding box center [158, 312] width 62 height 20
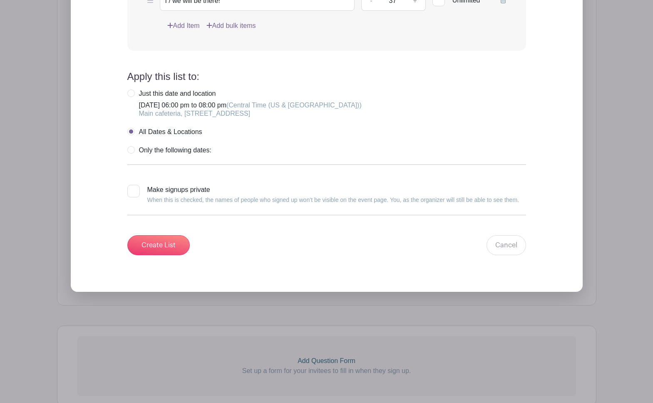
scroll to position [414, 0]
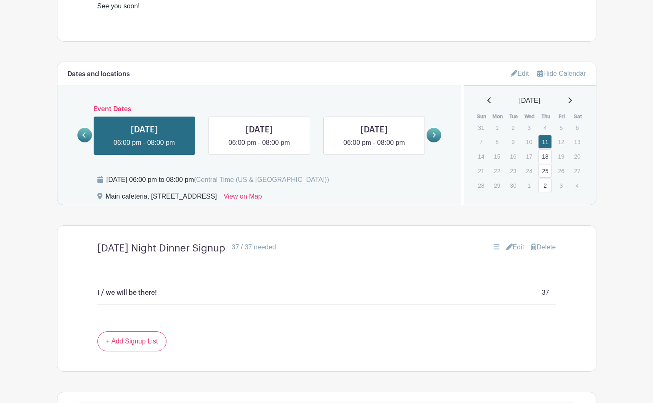
click at [510, 246] on link "Edit" at bounding box center [515, 247] width 18 height 10
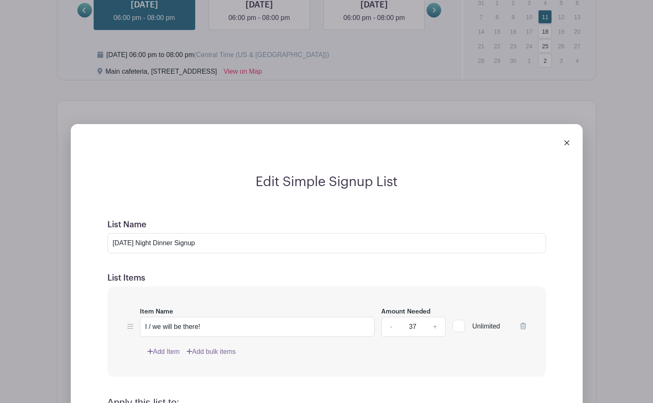
scroll to position [605, 0]
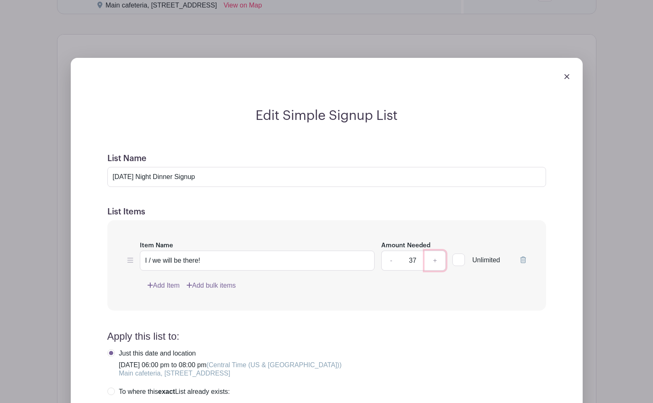
click at [433, 264] on link "+" at bounding box center [434, 260] width 21 height 20
click at [433, 263] on link "+" at bounding box center [434, 260] width 21 height 20
type input "40"
click at [419, 299] on div "Item Name I / we will be there! Amount Needed - 40 + Unlimited Add Item Add bul…" at bounding box center [326, 265] width 438 height 90
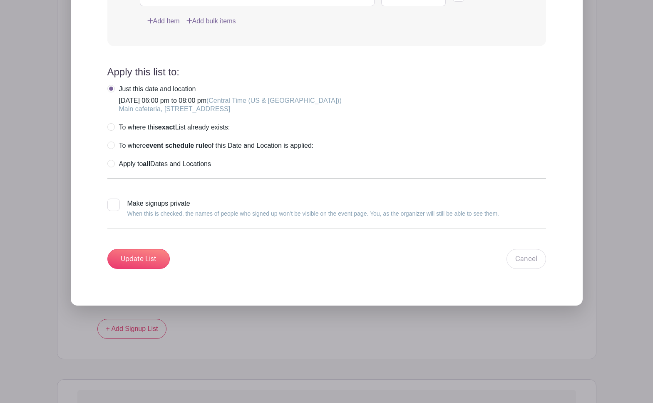
scroll to position [896, 0]
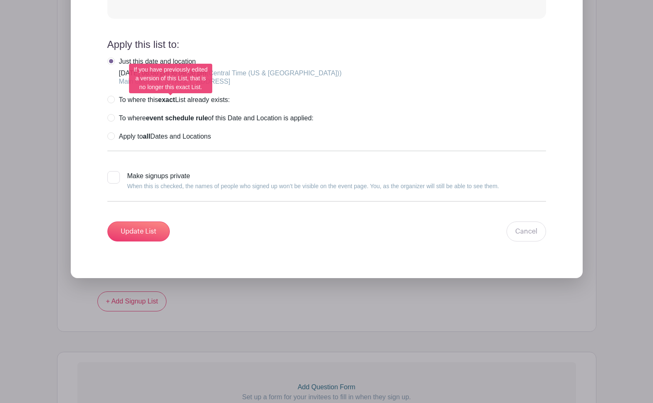
click at [111, 101] on label "To where this exact List already exists:" at bounding box center [168, 100] width 123 height 8
radio input "true"
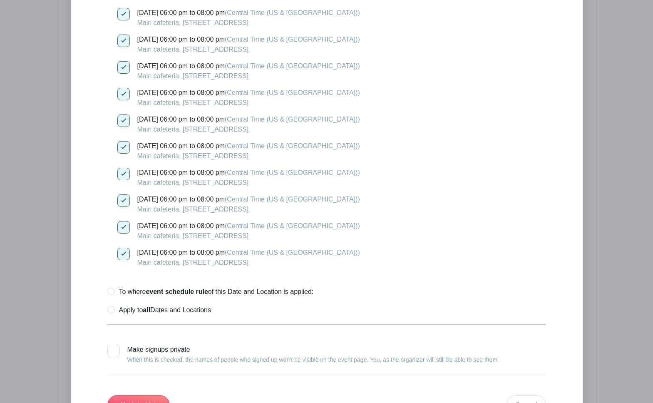
scroll to position [2057, 0]
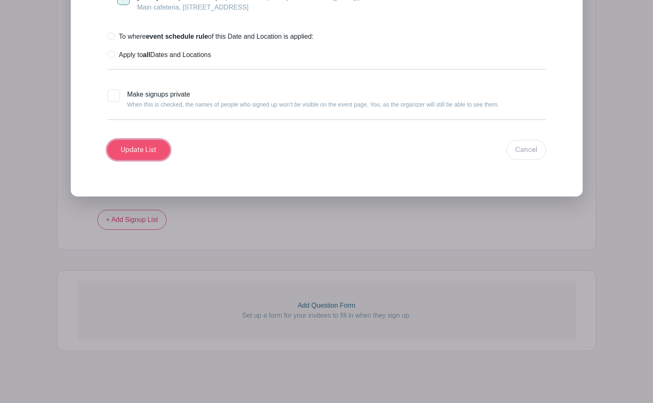
click at [130, 151] on input "Update List" at bounding box center [138, 150] width 62 height 20
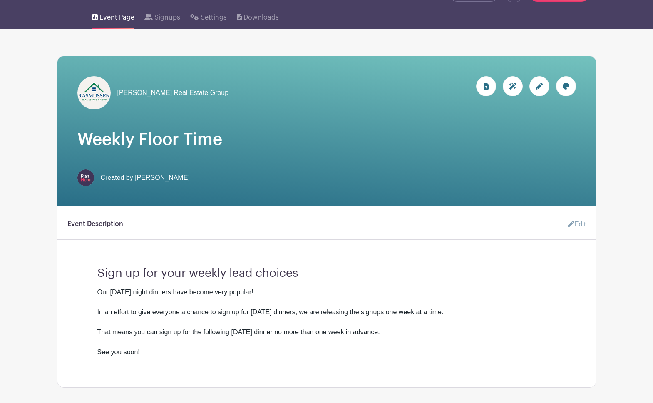
scroll to position [67, 0]
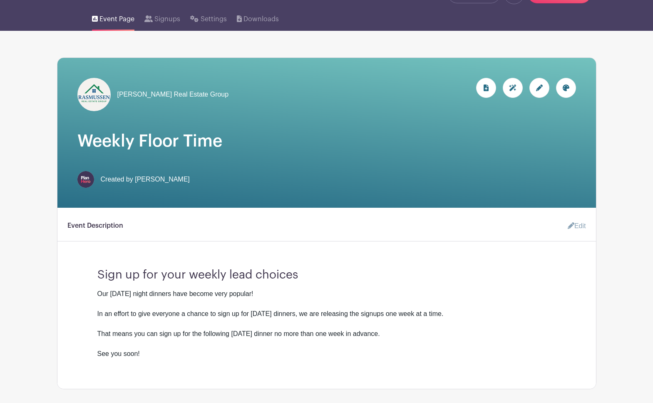
click at [539, 87] on icon at bounding box center [539, 87] width 7 height 7
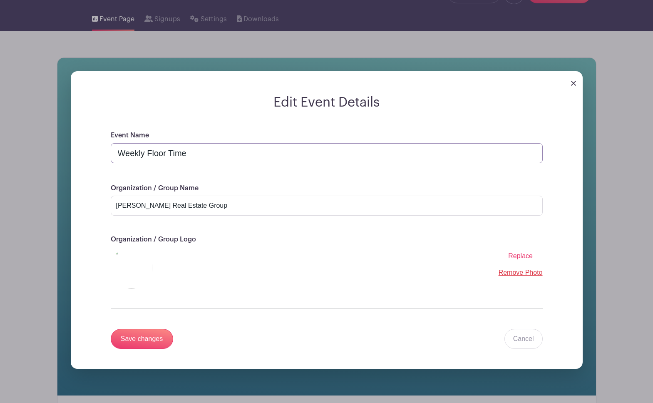
drag, startPoint x: 205, startPoint y: 154, endPoint x: 92, endPoint y: 152, distance: 112.3
click at [92, 152] on div "Event Name Weekly Floor Time Organization / Group Name Rasmussen Real Estate Gr…" at bounding box center [327, 249] width 472 height 238
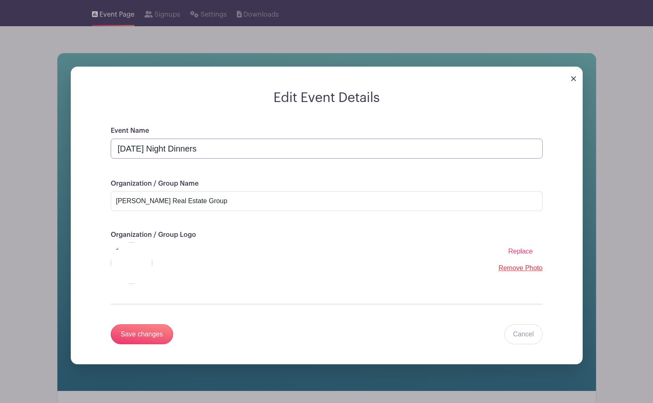
type input "[DATE] Night Dinners"
drag, startPoint x: 212, startPoint y: 201, endPoint x: 95, endPoint y: 201, distance: 116.9
click at [95, 201] on div "Event Name Thursday Night Dinners Organization / Group Name Rasmussen Real Esta…" at bounding box center [327, 245] width 472 height 238
type input "Youth Group"
click at [515, 250] on span "Replace" at bounding box center [520, 251] width 25 height 7
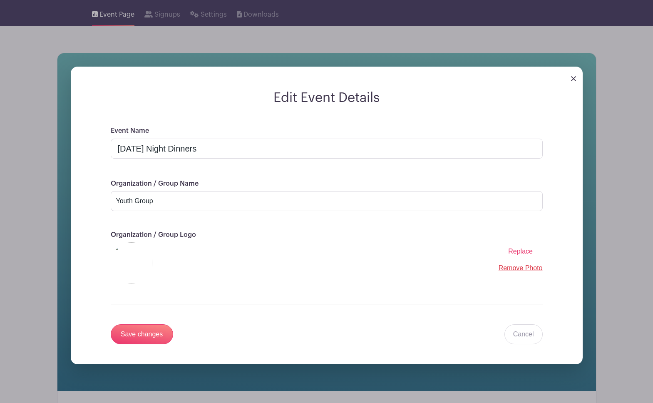
click at [0, 0] on input "Replace" at bounding box center [0, 0] width 0 height 0
click at [156, 334] on input "Save changes" at bounding box center [142, 334] width 62 height 20
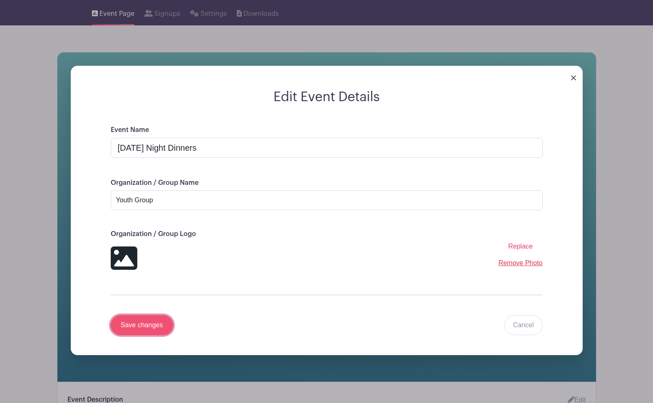
click at [131, 323] on input "Save changes" at bounding box center [142, 325] width 62 height 20
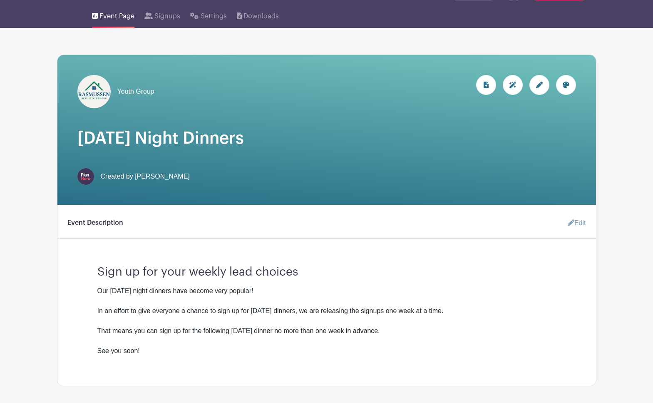
scroll to position [69, 0]
click at [533, 87] on div at bounding box center [539, 85] width 20 height 20
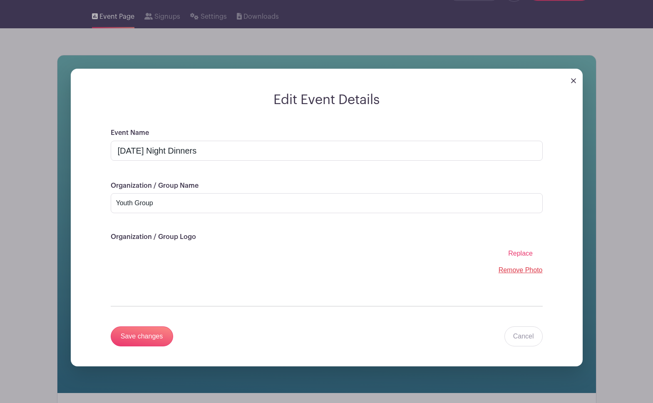
scroll to position [49, 0]
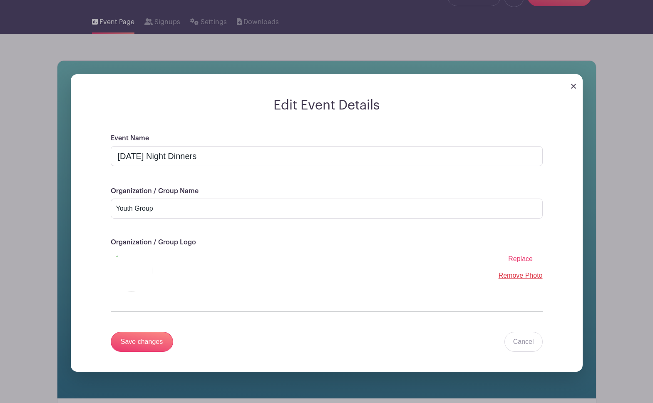
click at [514, 255] on span "Replace" at bounding box center [520, 258] width 25 height 7
click at [0, 0] on input "Replace" at bounding box center [0, 0] width 0 height 0
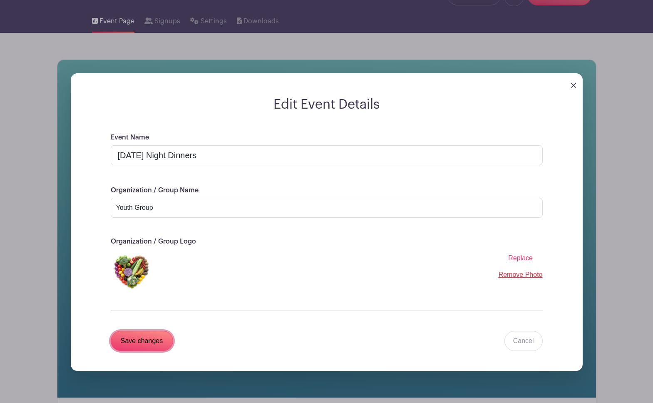
click at [141, 346] on input "Save changes" at bounding box center [142, 341] width 62 height 20
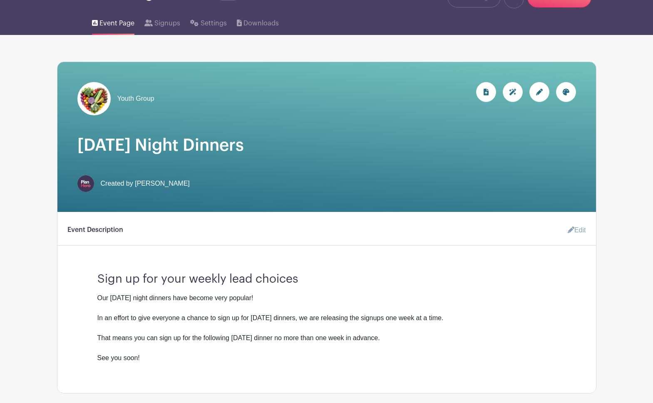
scroll to position [40, 0]
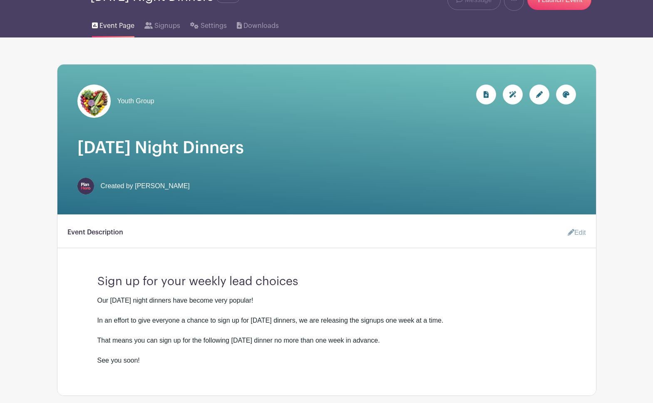
click at [579, 229] on link "Edit" at bounding box center [573, 232] width 25 height 17
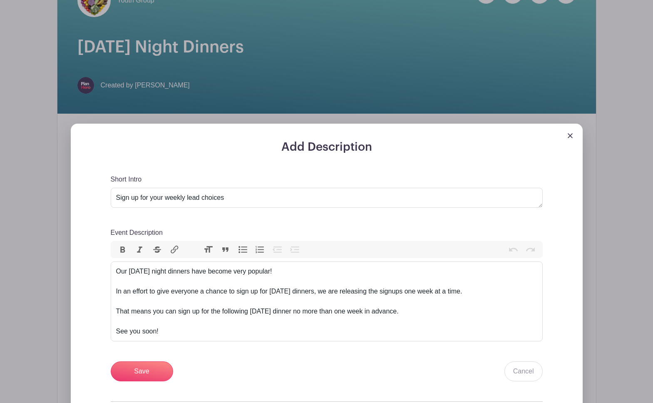
scroll to position [148, 0]
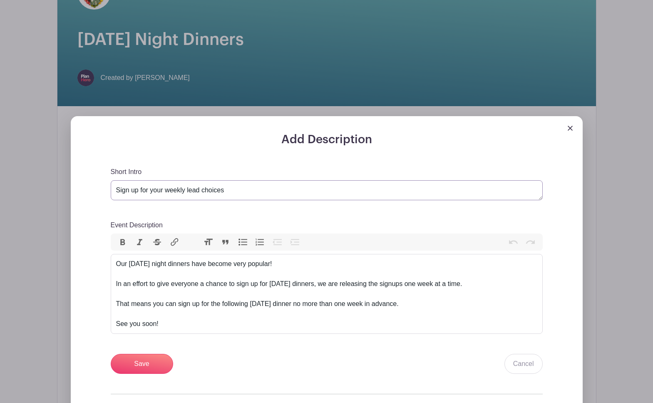
drag, startPoint x: 151, startPoint y: 190, endPoint x: 267, endPoint y: 190, distance: 116.1
click at [267, 190] on textarea "Sign up for your weekly lead choices" at bounding box center [327, 190] width 432 height 20
click at [135, 191] on textarea "Sign up for your weekly lead choices" at bounding box center [327, 190] width 432 height 20
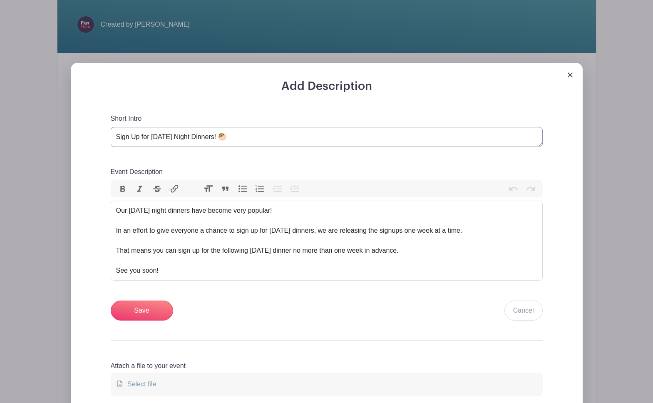
scroll to position [251, 0]
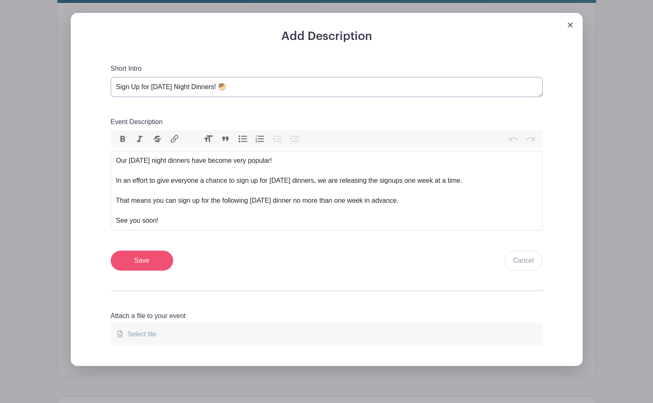
type textarea "Sign Up for [DATE] Night Dinners! 🥙"
click at [146, 263] on input "Save" at bounding box center [142, 260] width 62 height 20
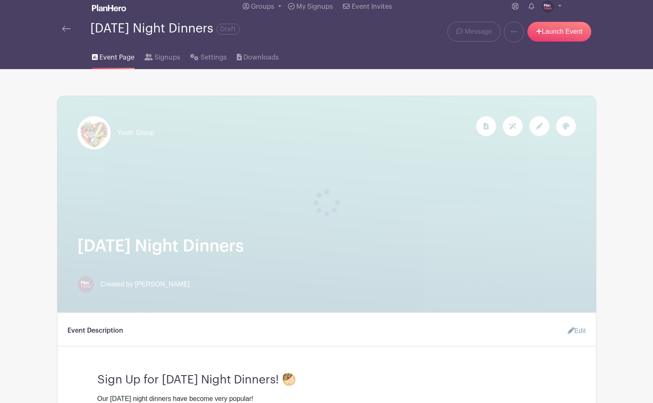
scroll to position [0, 0]
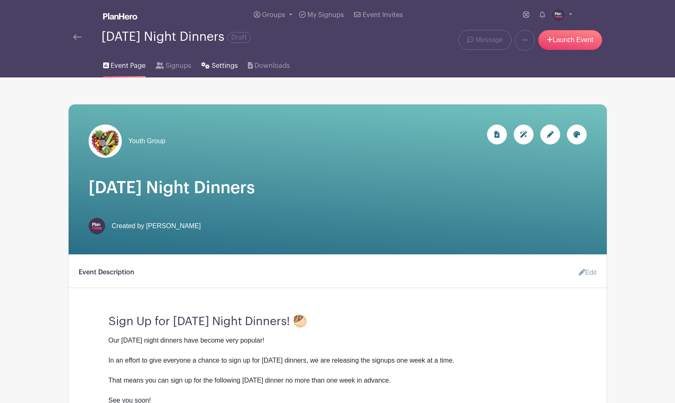
click at [217, 66] on span "Settings" at bounding box center [225, 66] width 26 height 10
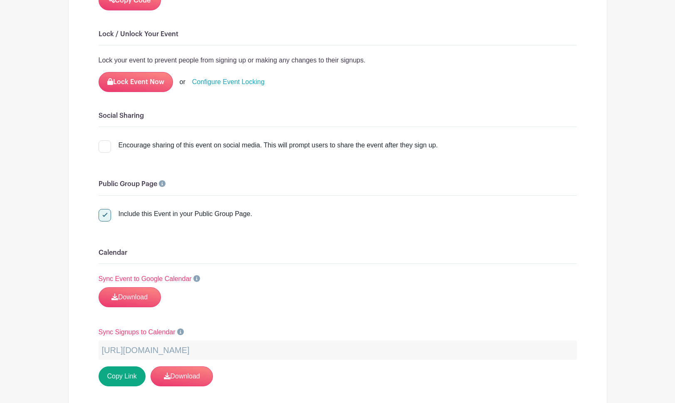
scroll to position [1080, 0]
click at [231, 76] on link "Configure Event Locking" at bounding box center [228, 81] width 72 height 10
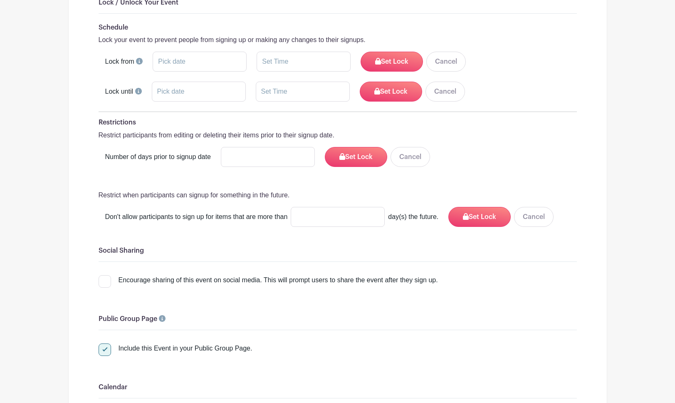
scroll to position [1112, 0]
click at [342, 206] on input "number" at bounding box center [338, 216] width 94 height 20
click at [477, 206] on button "Set Lock" at bounding box center [479, 216] width 62 height 20
click at [370, 206] on input "8" at bounding box center [338, 216] width 94 height 20
type input "7"
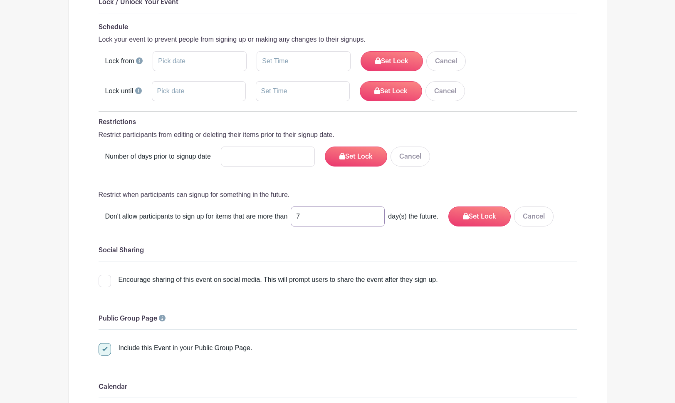
click at [370, 206] on input "7" at bounding box center [338, 216] width 94 height 20
click at [474, 206] on button "Set Lock" at bounding box center [479, 216] width 62 height 20
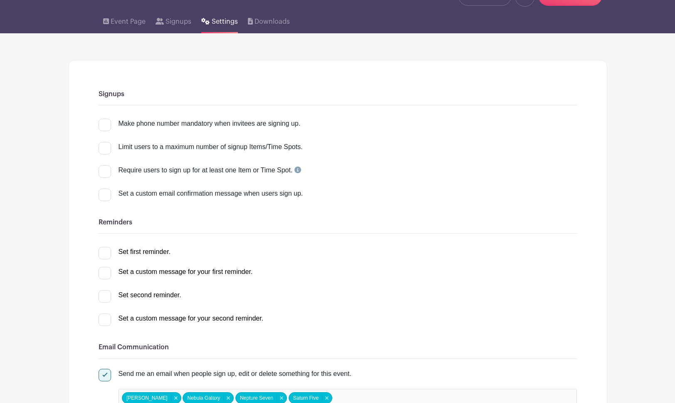
scroll to position [0, 0]
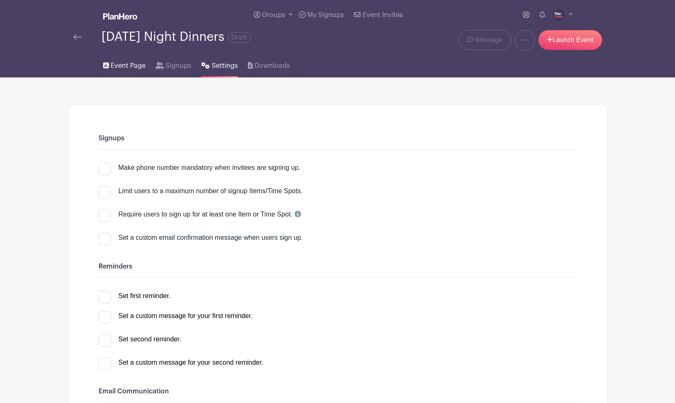
click at [120, 67] on span "Event Page" at bounding box center [128, 66] width 35 height 10
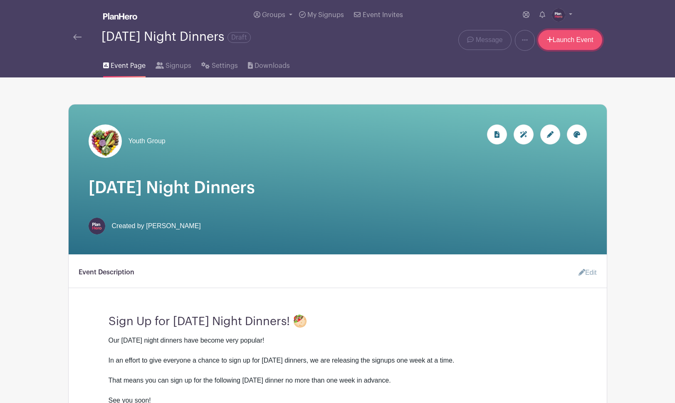
click at [565, 41] on link "Launch Event" at bounding box center [570, 40] width 64 height 20
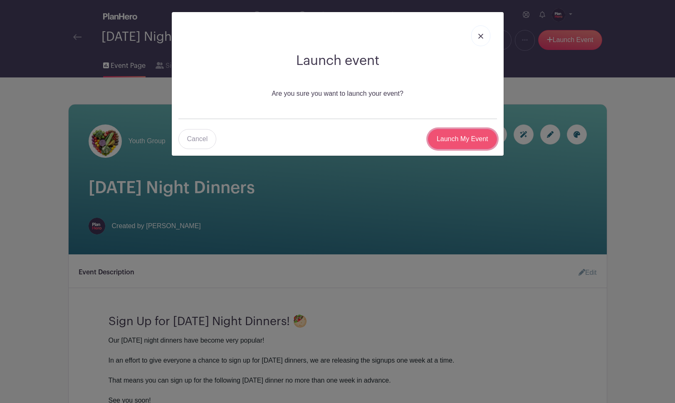
click at [453, 146] on input "Launch My Event" at bounding box center [462, 139] width 69 height 20
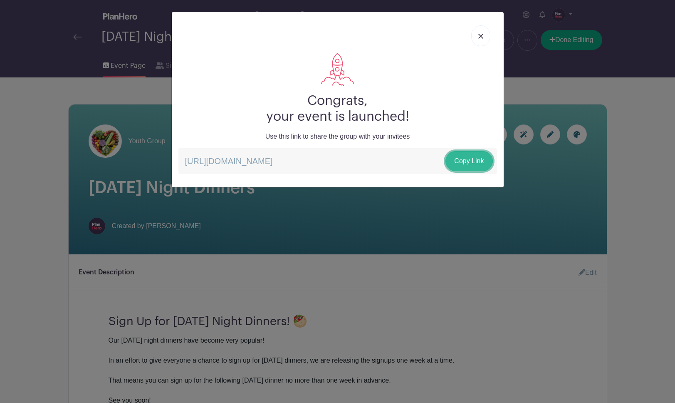
click at [469, 168] on link "Copy Link" at bounding box center [469, 161] width 47 height 20
click at [474, 161] on link "Copy Link" at bounding box center [469, 161] width 47 height 20
click at [480, 36] on img at bounding box center [480, 36] width 5 height 5
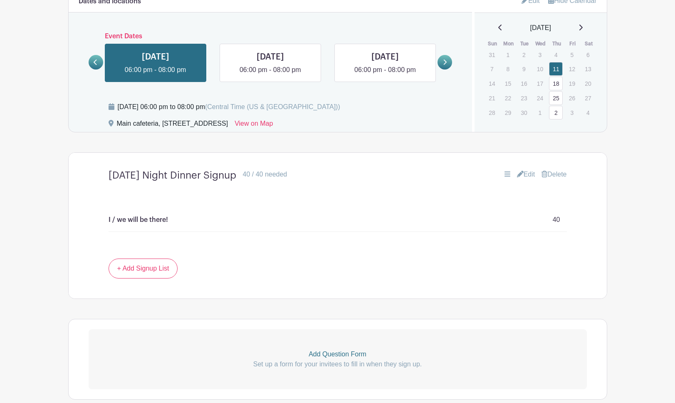
scroll to position [468, 0]
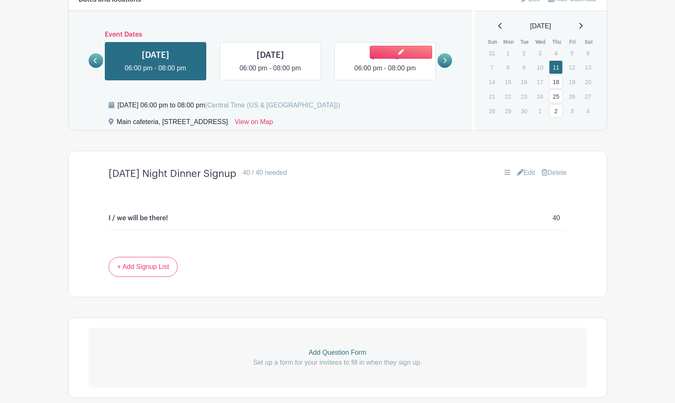
click at [385, 73] on link at bounding box center [385, 73] width 0 height 0
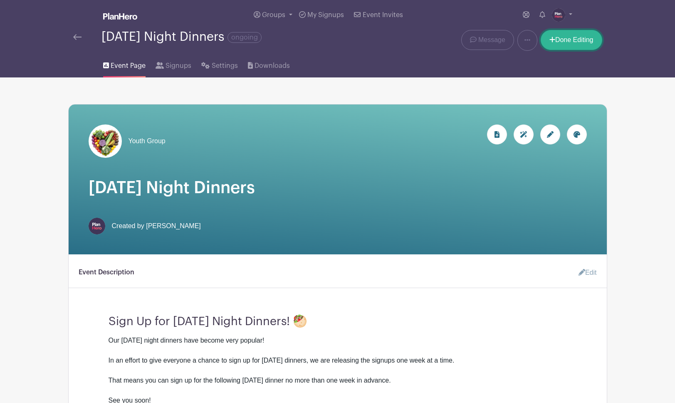
click at [567, 42] on link "Done Editing" at bounding box center [572, 40] width 62 height 20
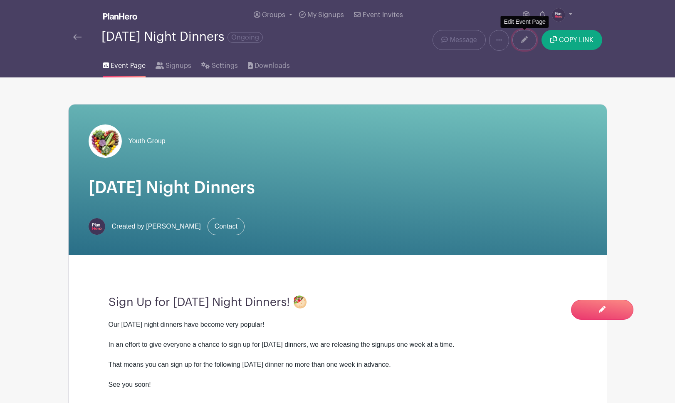
click at [524, 41] on icon at bounding box center [524, 39] width 7 height 7
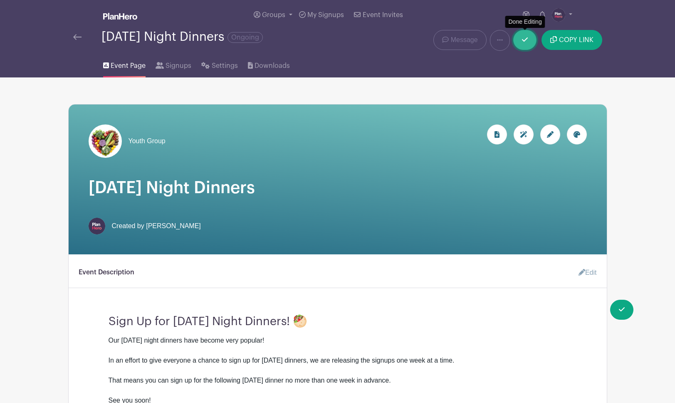
click at [522, 41] on icon at bounding box center [525, 39] width 6 height 7
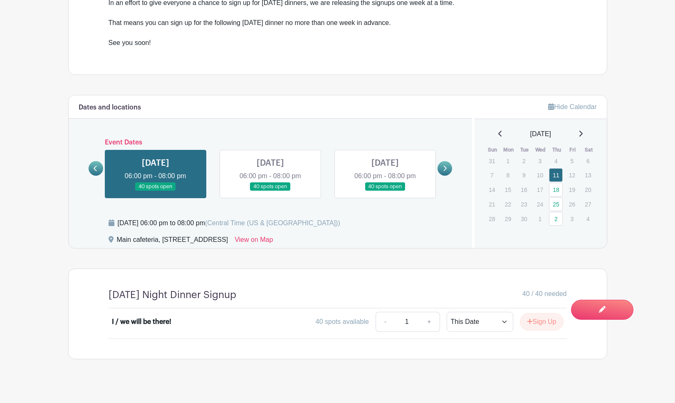
scroll to position [350, 0]
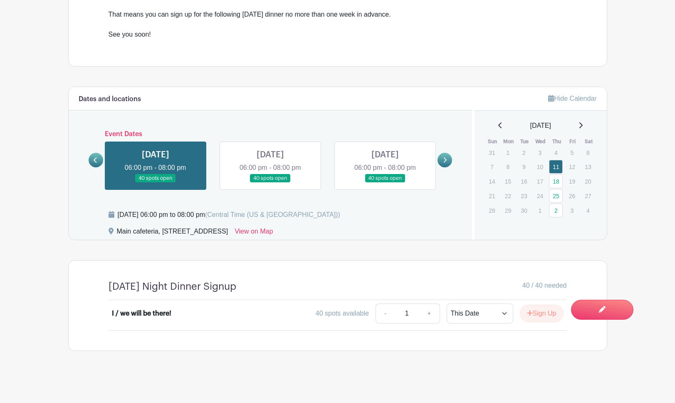
click at [385, 183] on link at bounding box center [385, 183] width 0 height 0
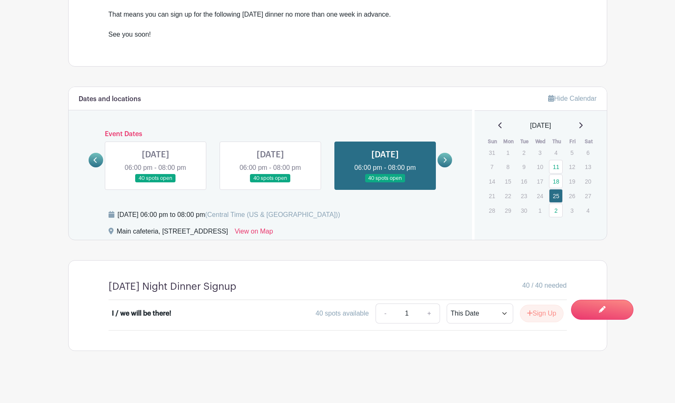
click at [270, 183] on link at bounding box center [270, 183] width 0 height 0
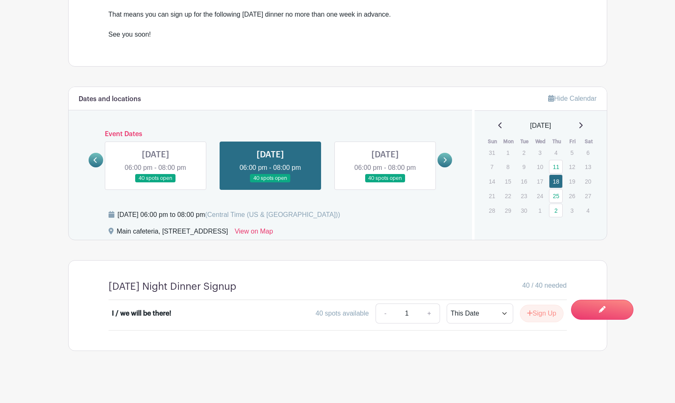
click at [385, 183] on link at bounding box center [385, 183] width 0 height 0
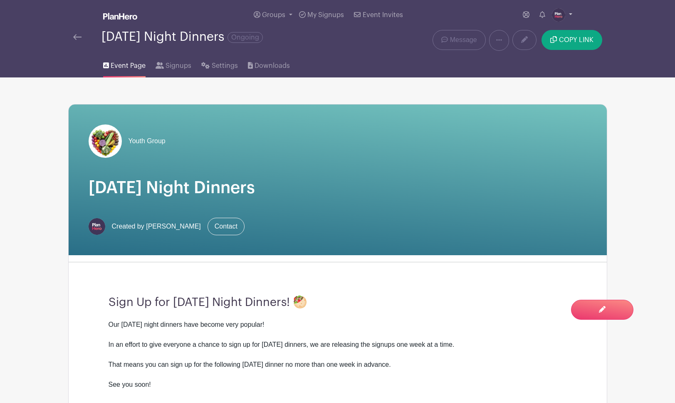
click at [554, 13] on img at bounding box center [558, 14] width 13 height 13
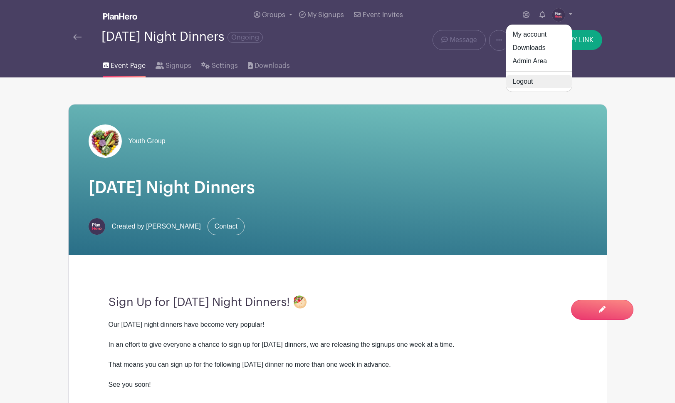
click at [522, 85] on link "Logout" at bounding box center [539, 81] width 66 height 13
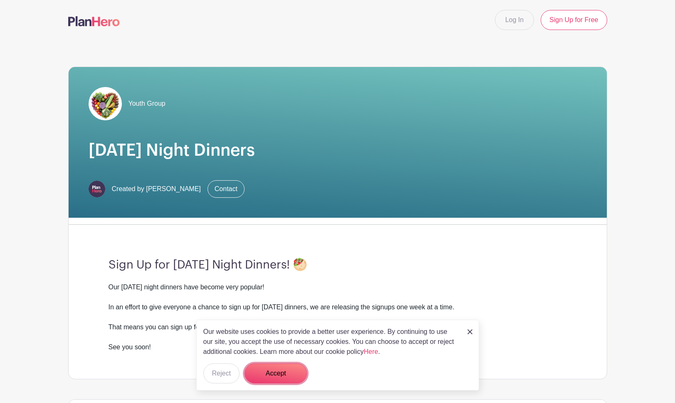
click at [271, 371] on button "Accept" at bounding box center [276, 373] width 62 height 20
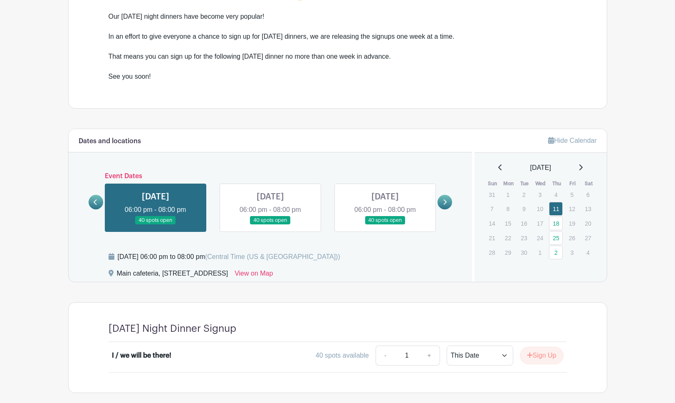
scroll to position [312, 0]
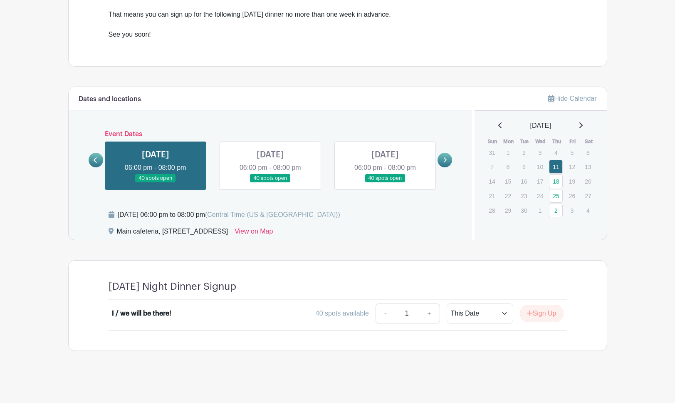
click at [270, 183] on link at bounding box center [270, 183] width 0 height 0
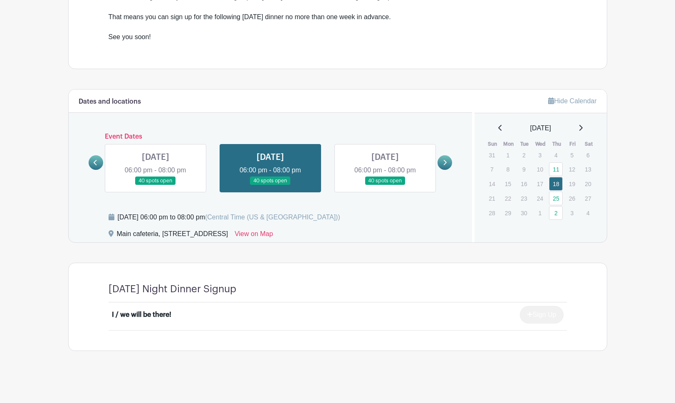
scroll to position [310, 0]
click at [385, 185] on link at bounding box center [385, 185] width 0 height 0
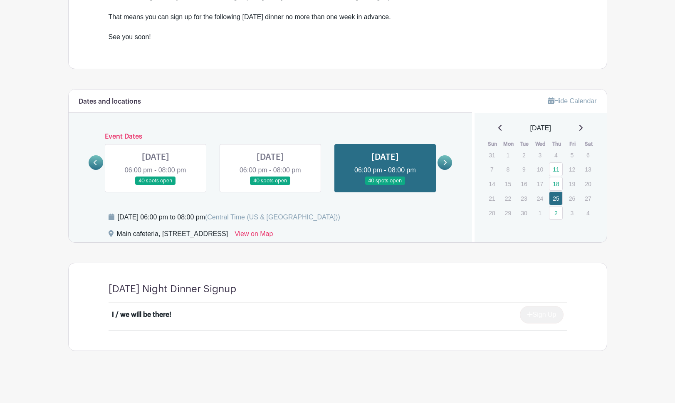
click at [156, 185] on link at bounding box center [156, 185] width 0 height 0
